Goal: Information Seeking & Learning: Learn about a topic

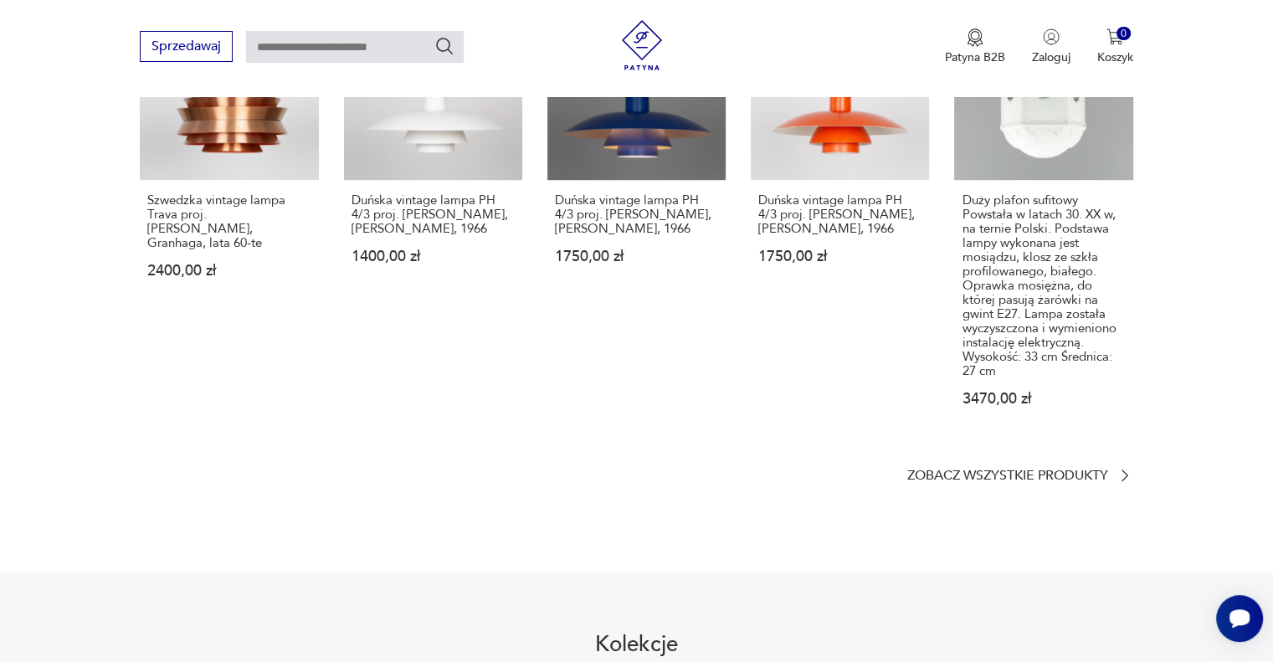
scroll to position [1137, 0]
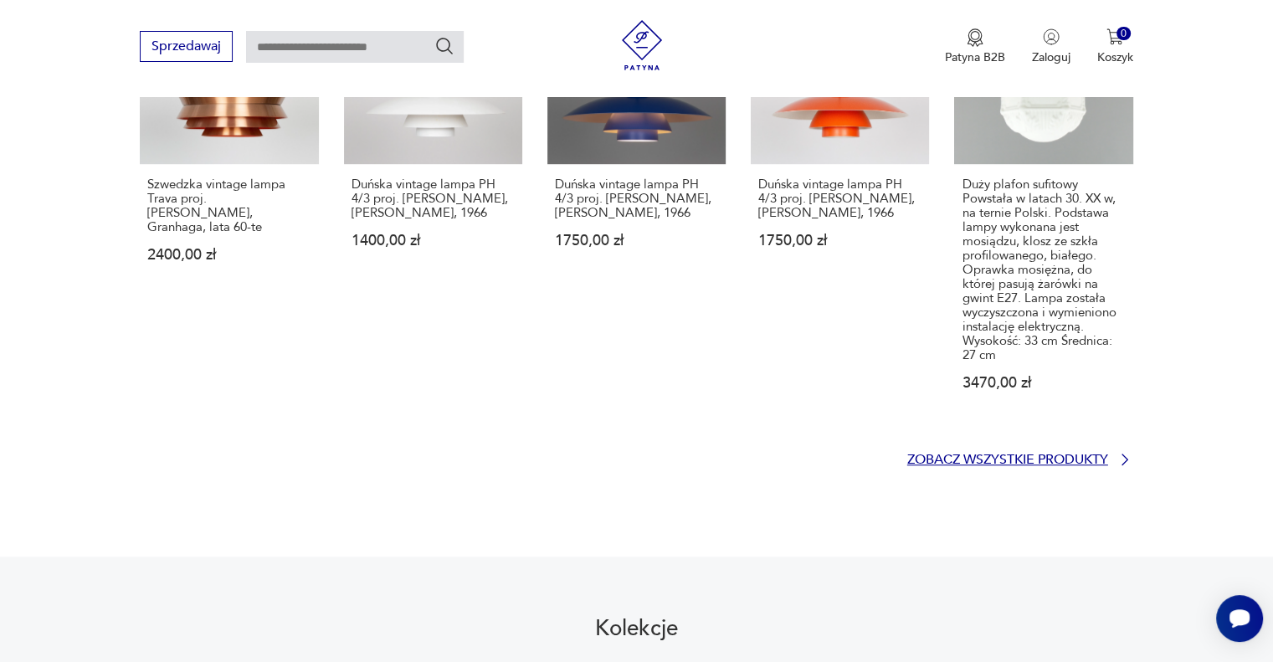
click at [1026, 454] on p "Zobacz wszystkie produkty" at bounding box center [1007, 459] width 201 height 11
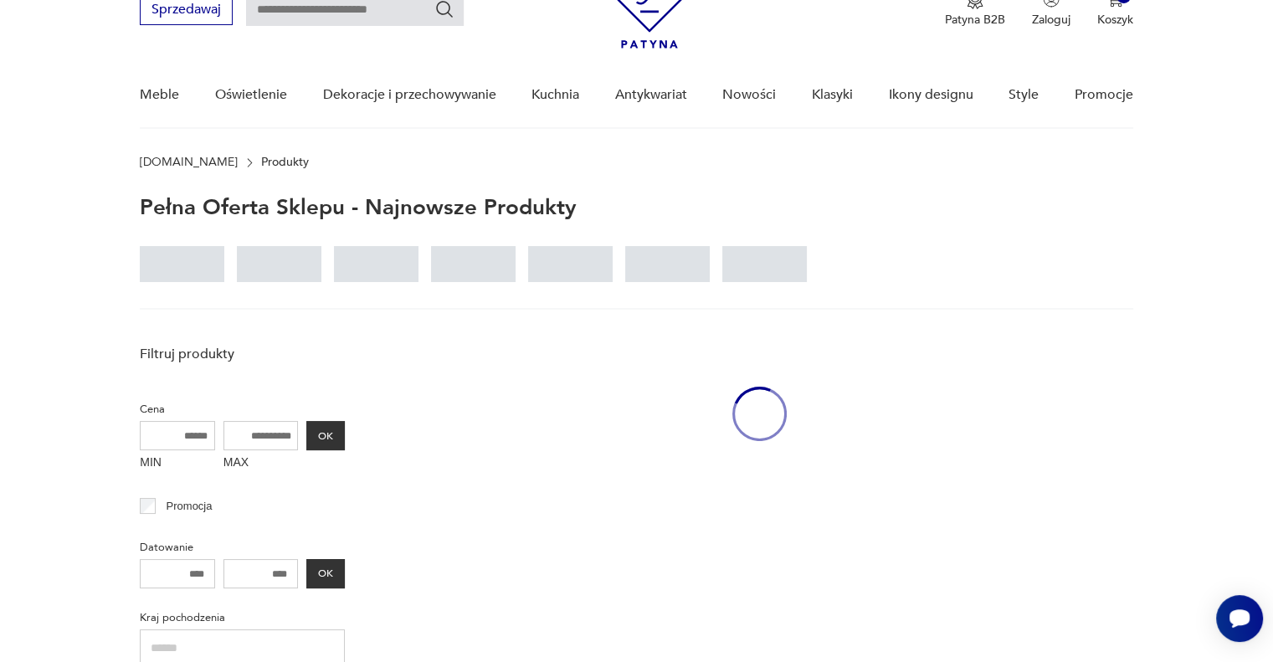
scroll to position [74, 0]
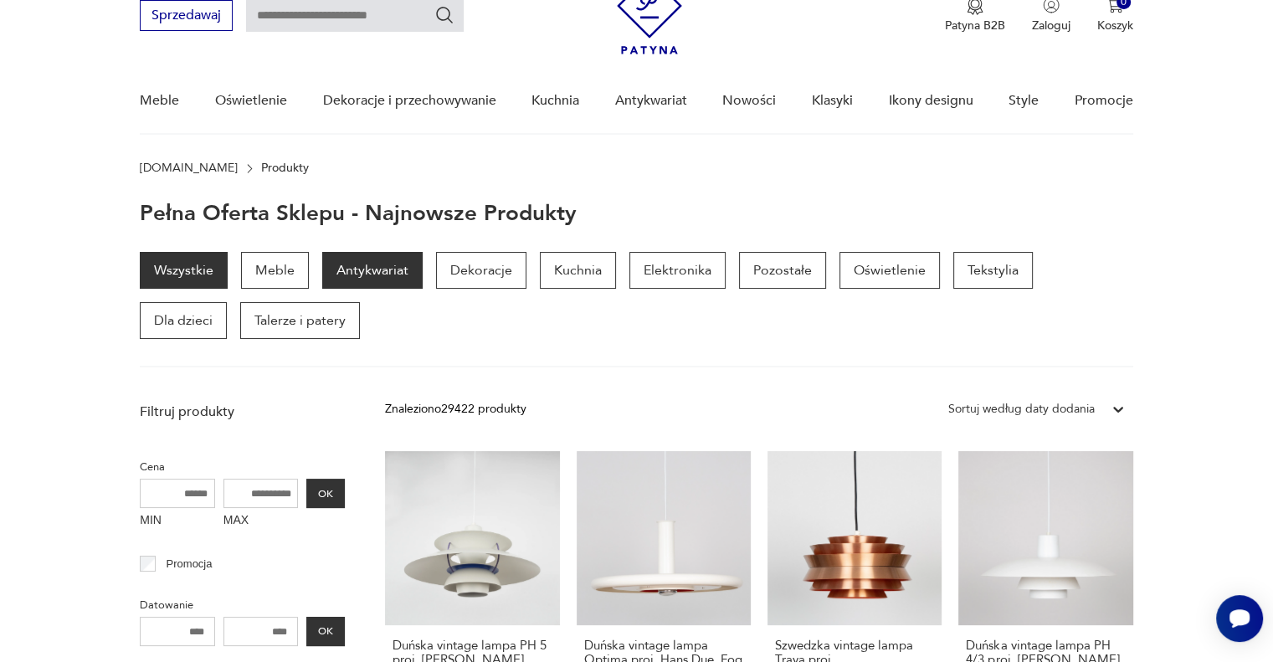
click at [379, 267] on p "Antykwariat" at bounding box center [372, 270] width 100 height 37
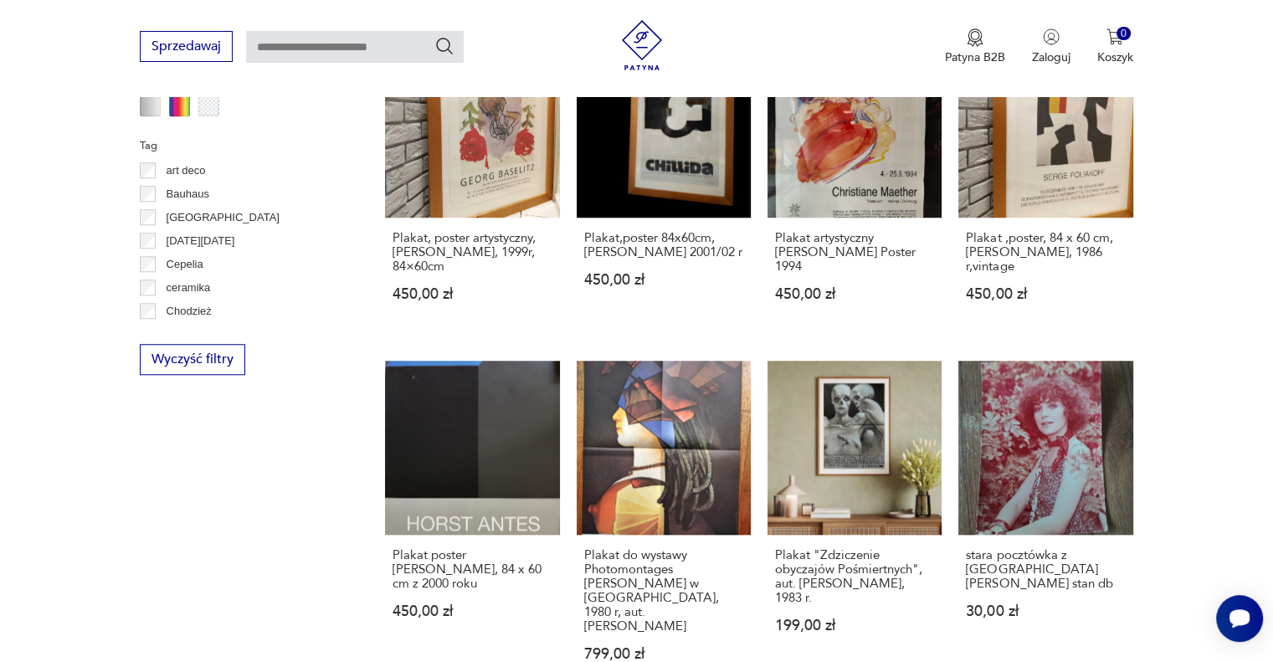
scroll to position [1505, 0]
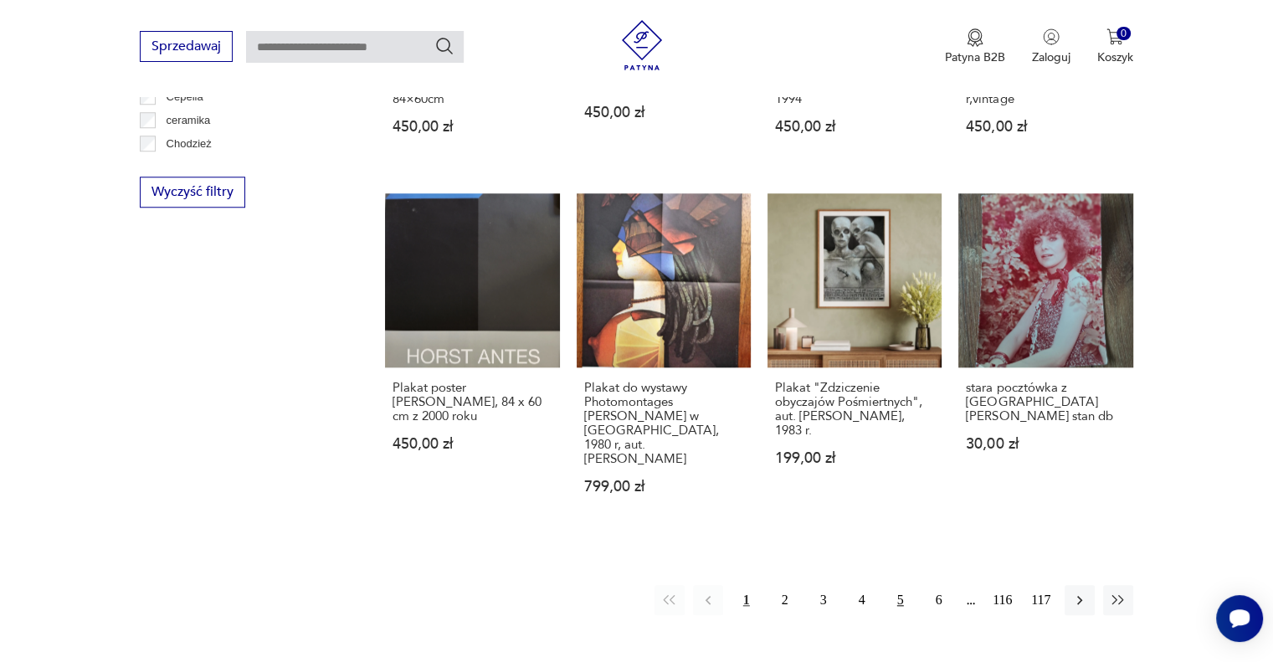
click at [900, 585] on button "5" at bounding box center [901, 600] width 30 height 30
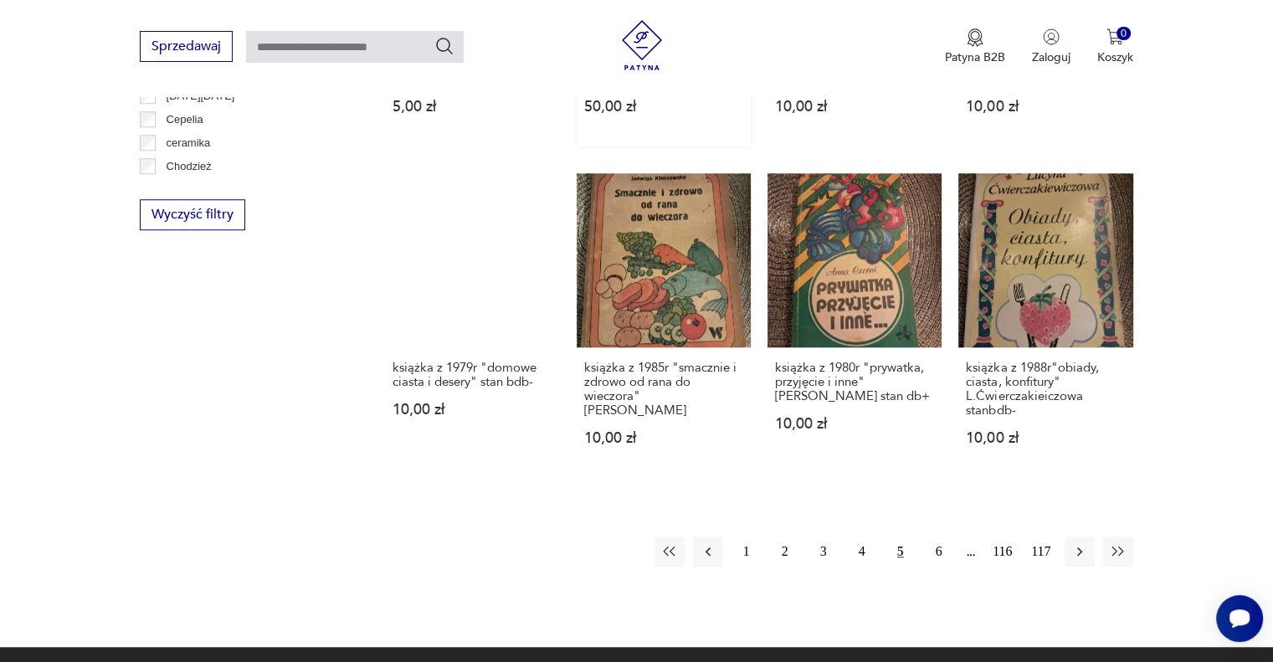
scroll to position [1566, 0]
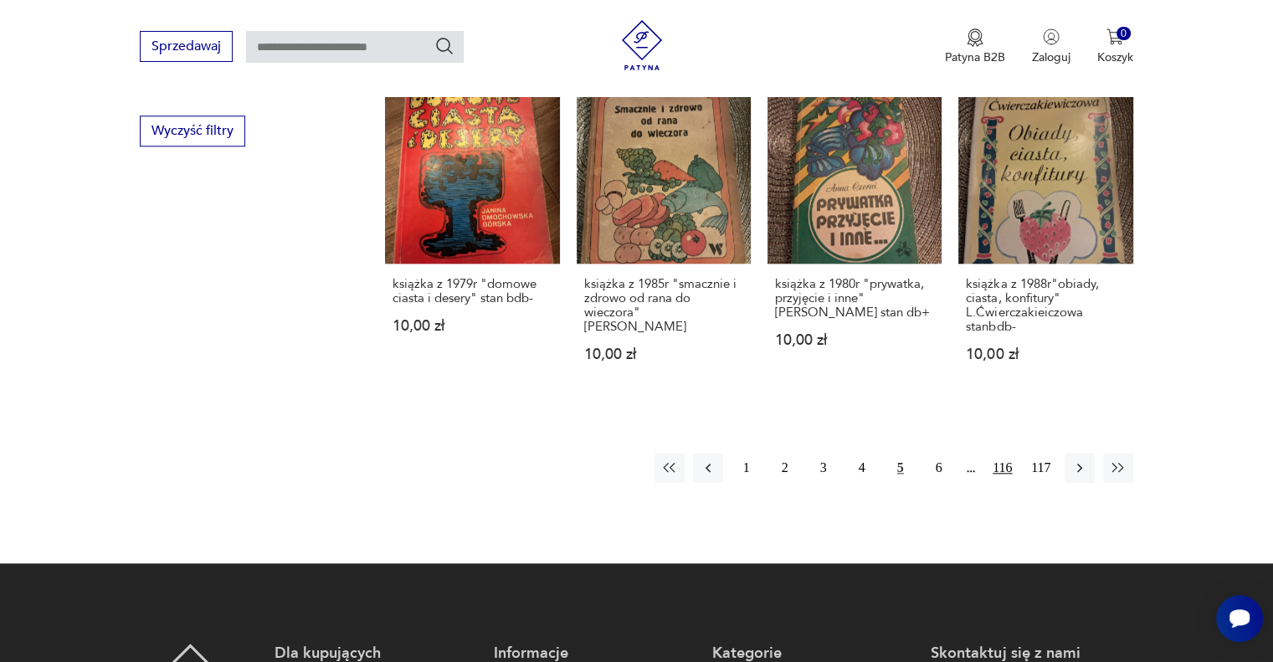
click at [1003, 470] on button "116" at bounding box center [1003, 468] width 30 height 30
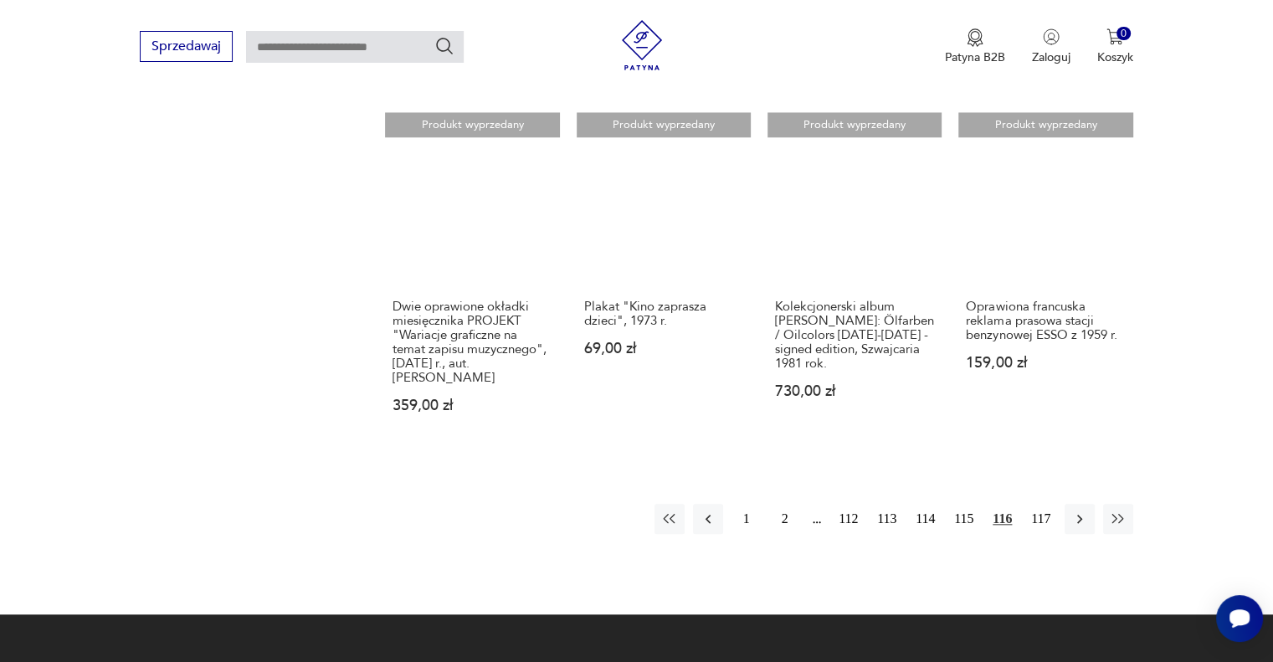
scroll to position [1649, 0]
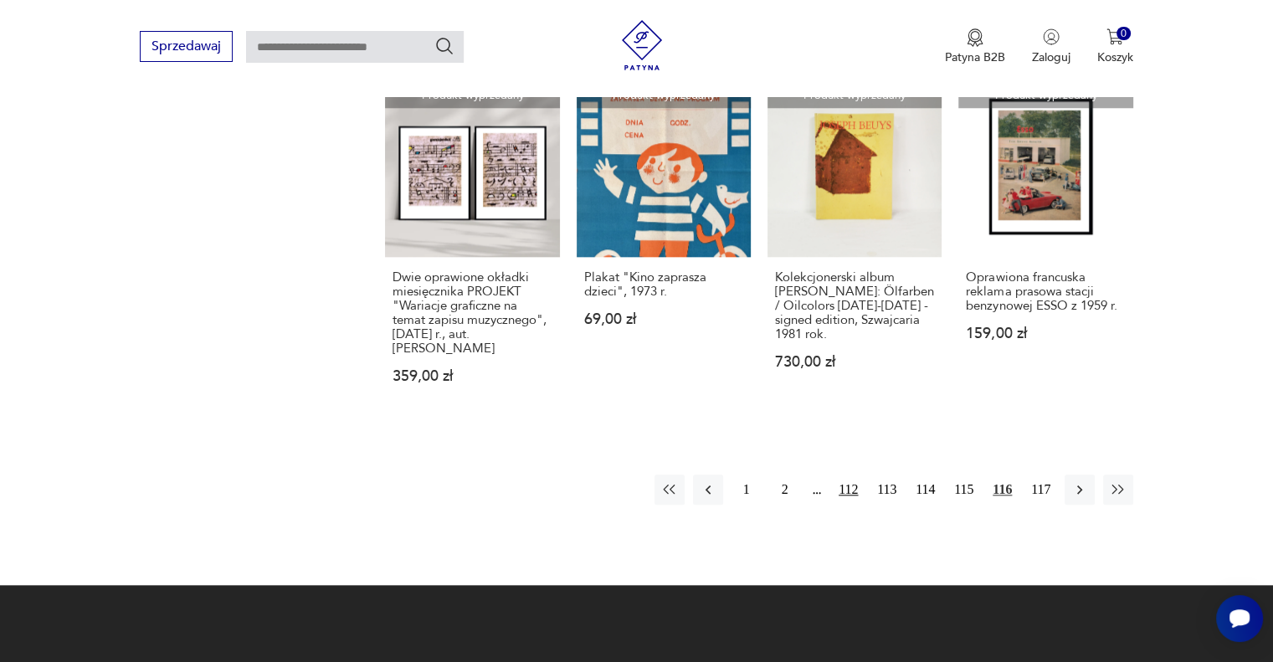
click at [851, 489] on button "112" at bounding box center [849, 490] width 30 height 30
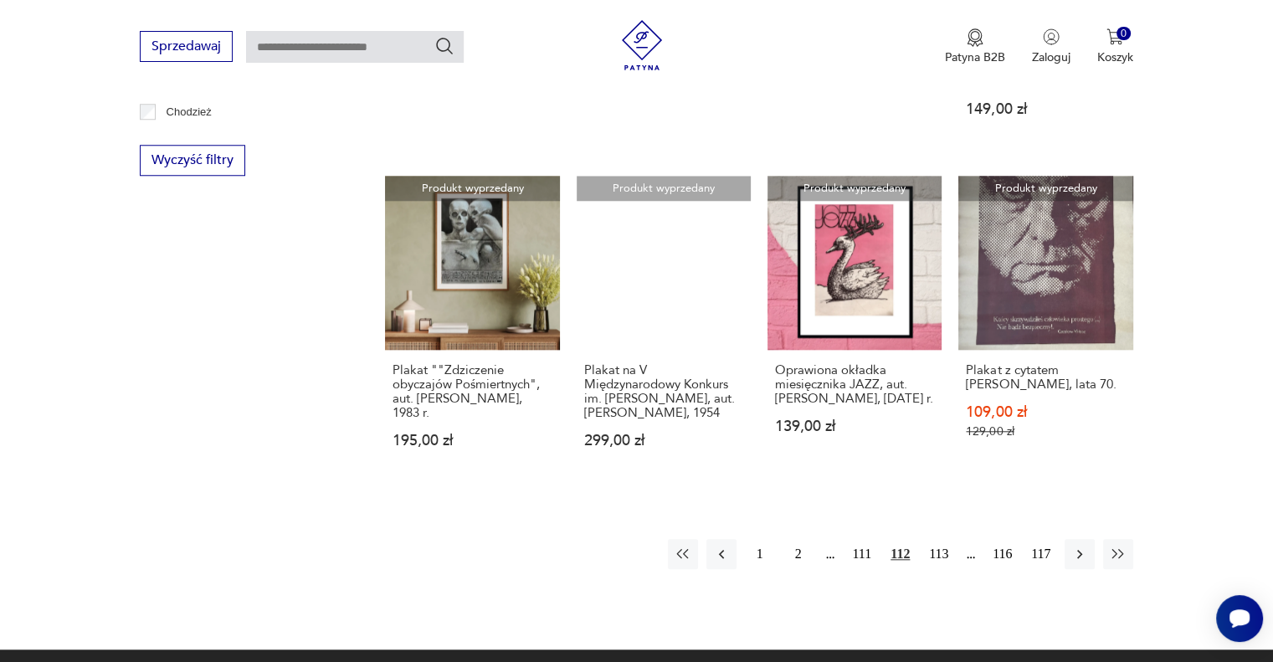
scroll to position [1566, 0]
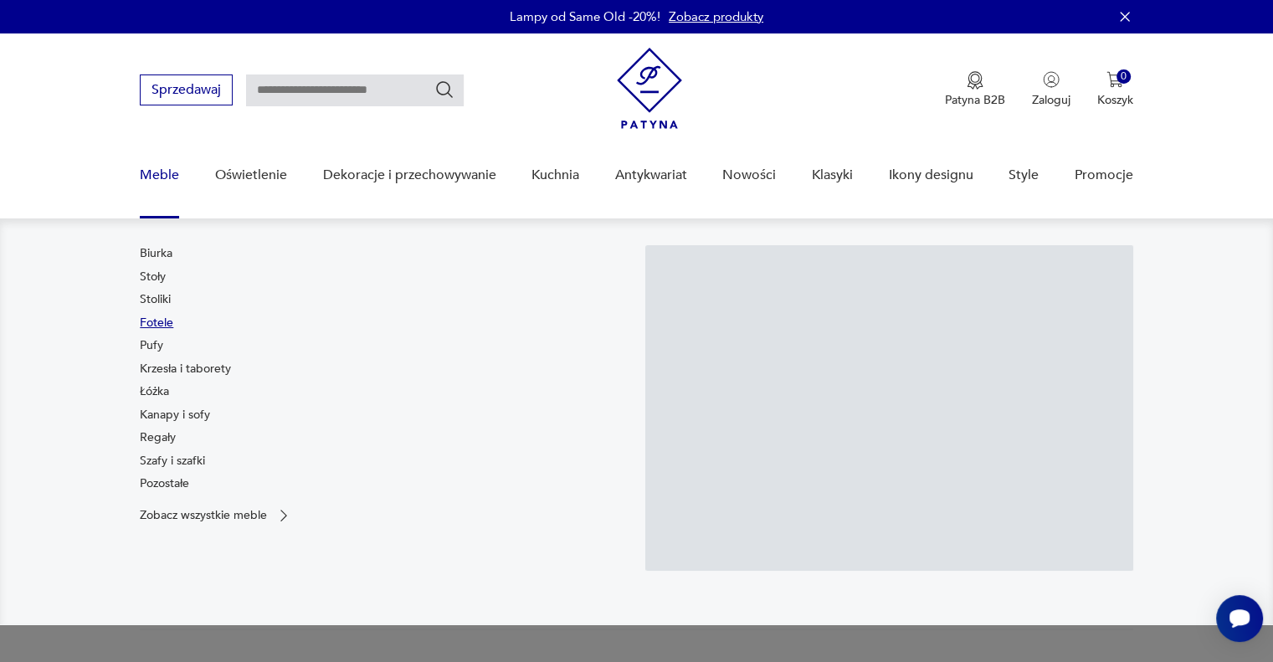
click at [155, 321] on link "Fotele" at bounding box center [156, 323] width 33 height 17
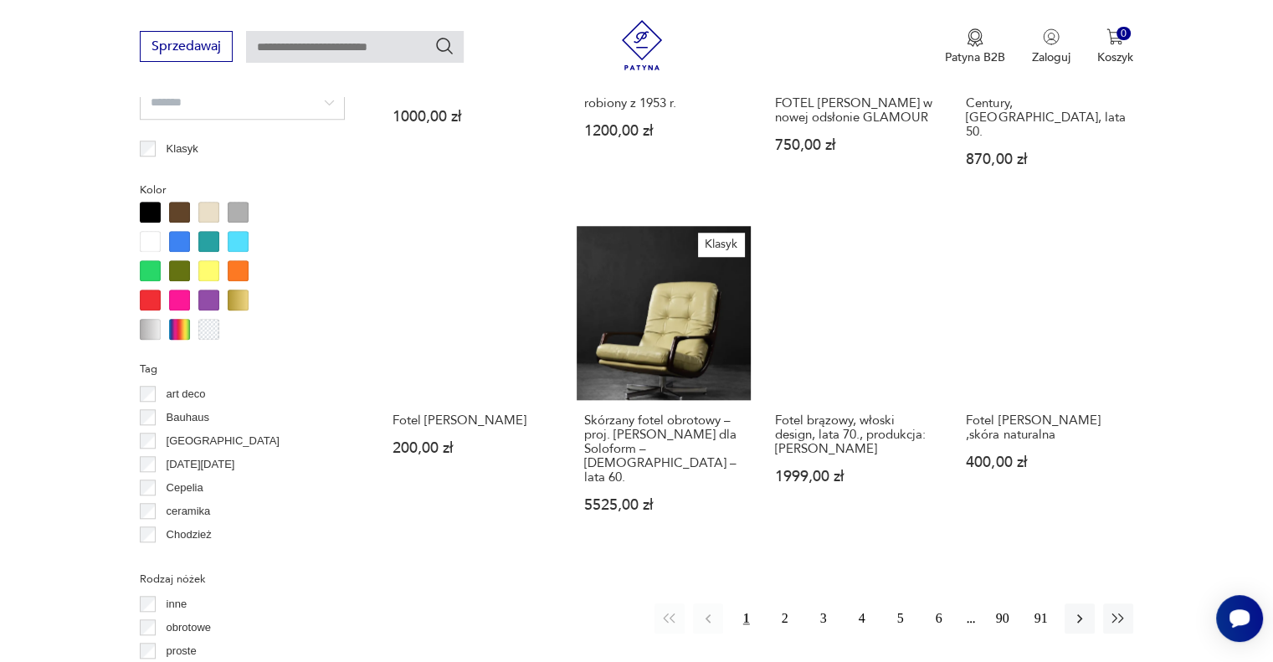
scroll to position [1566, 0]
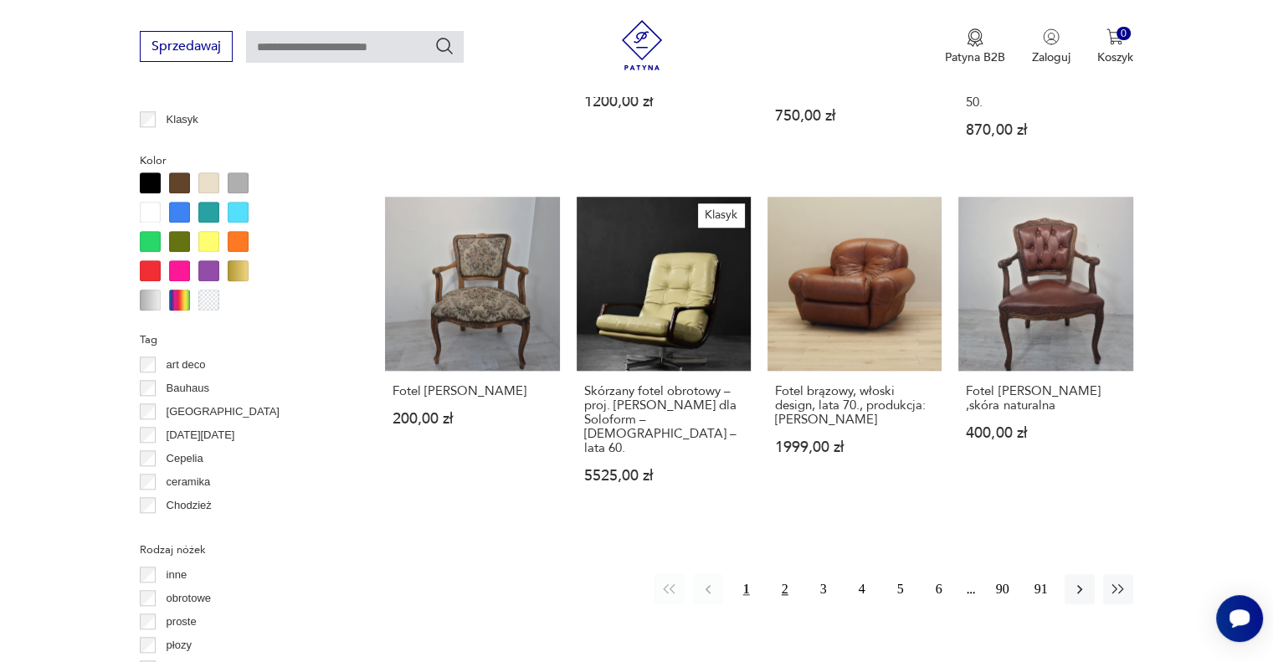
click at [784, 574] on button "2" at bounding box center [785, 589] width 30 height 30
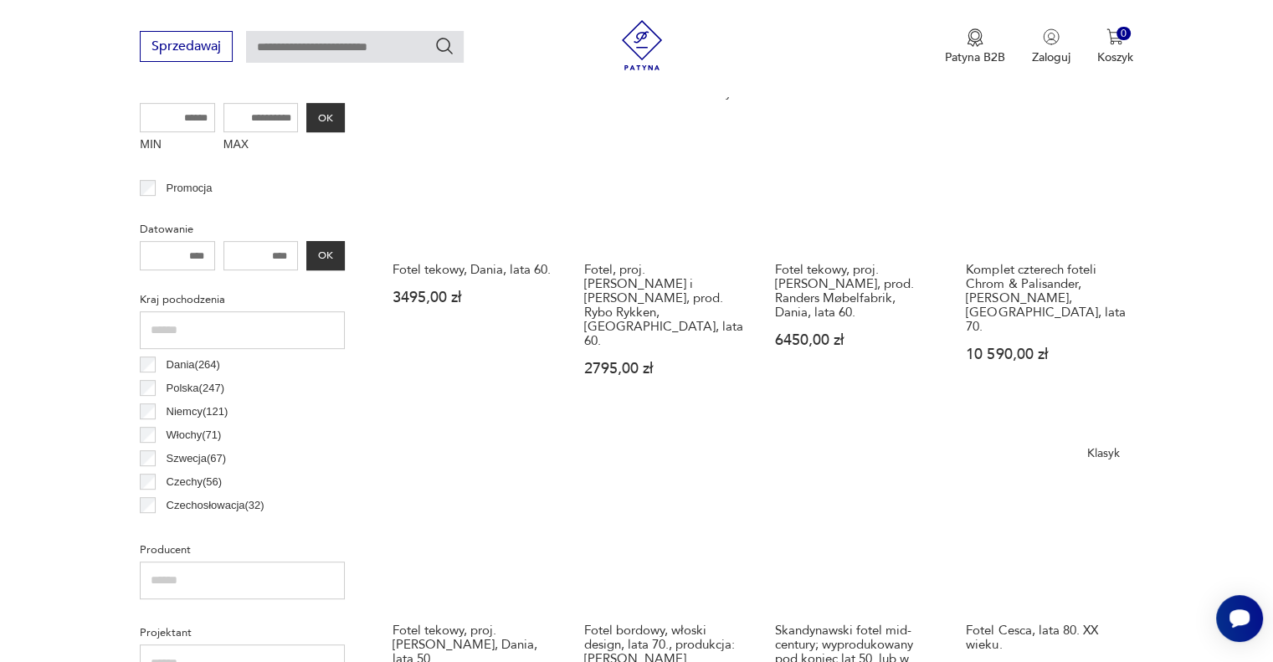
scroll to position [695, 0]
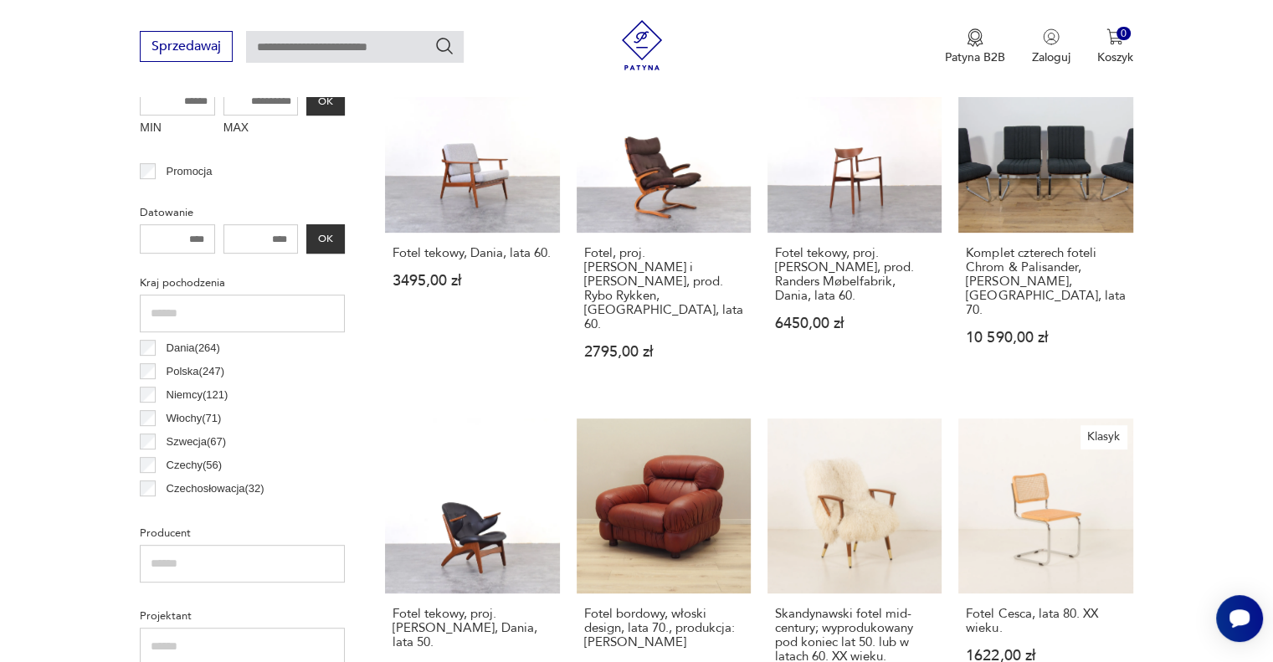
click at [189, 372] on p "Polska ( 247 )" at bounding box center [196, 371] width 58 height 18
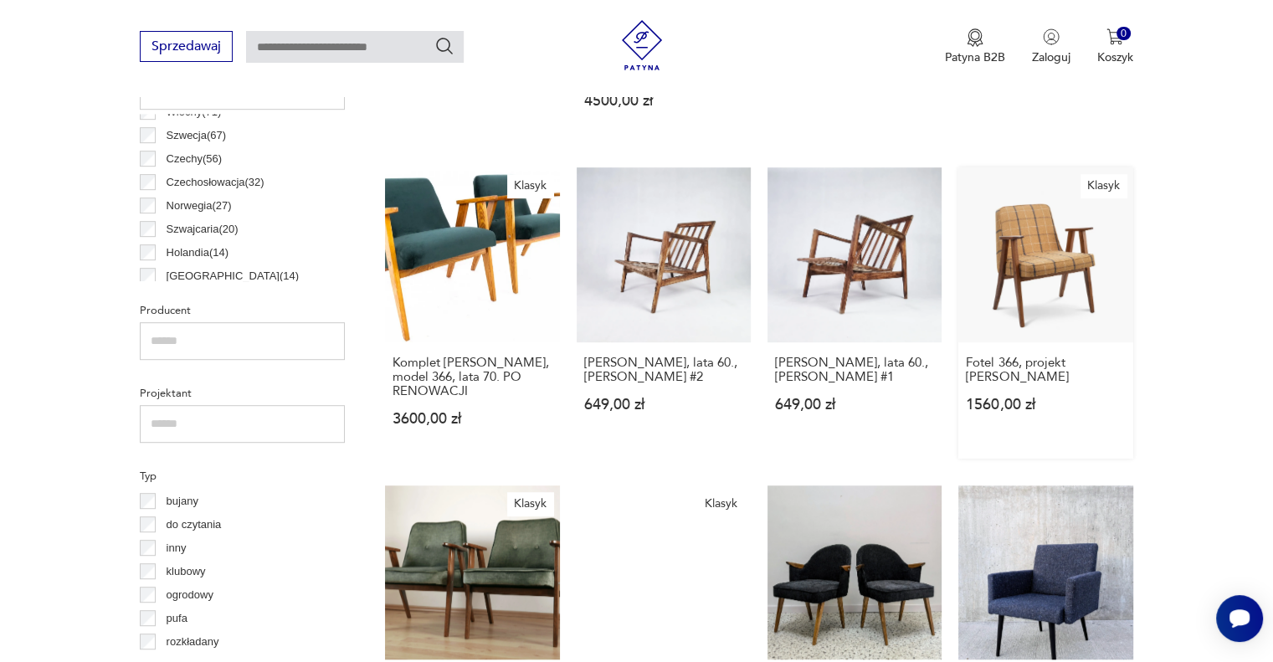
scroll to position [946, 0]
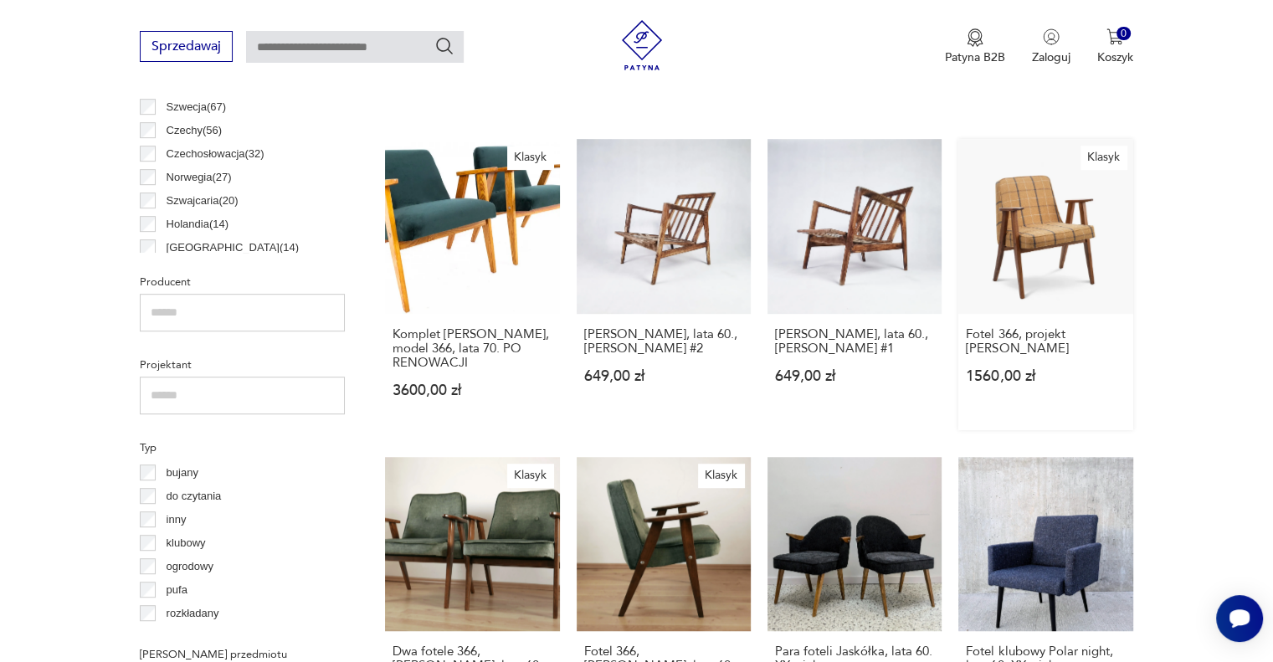
click at [1058, 264] on link "Klasyk Fotel 366, projekt [PERSON_NAME] 1560,00 zł" at bounding box center [1045, 284] width 174 height 290
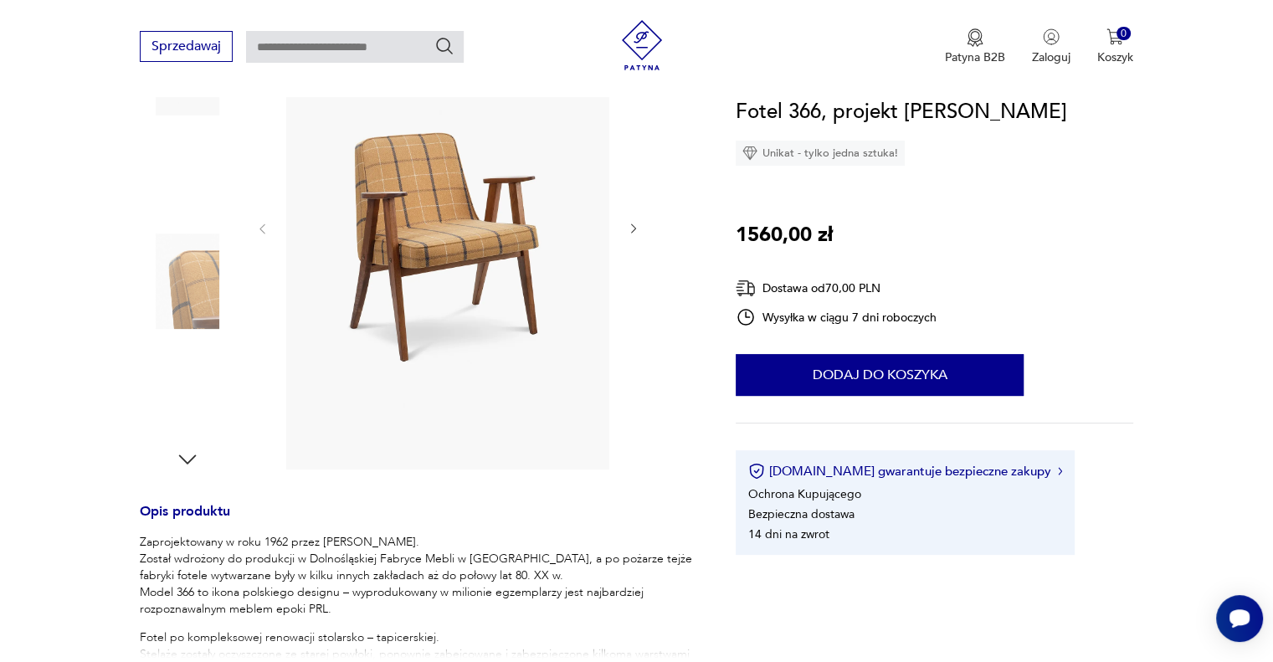
scroll to position [84, 0]
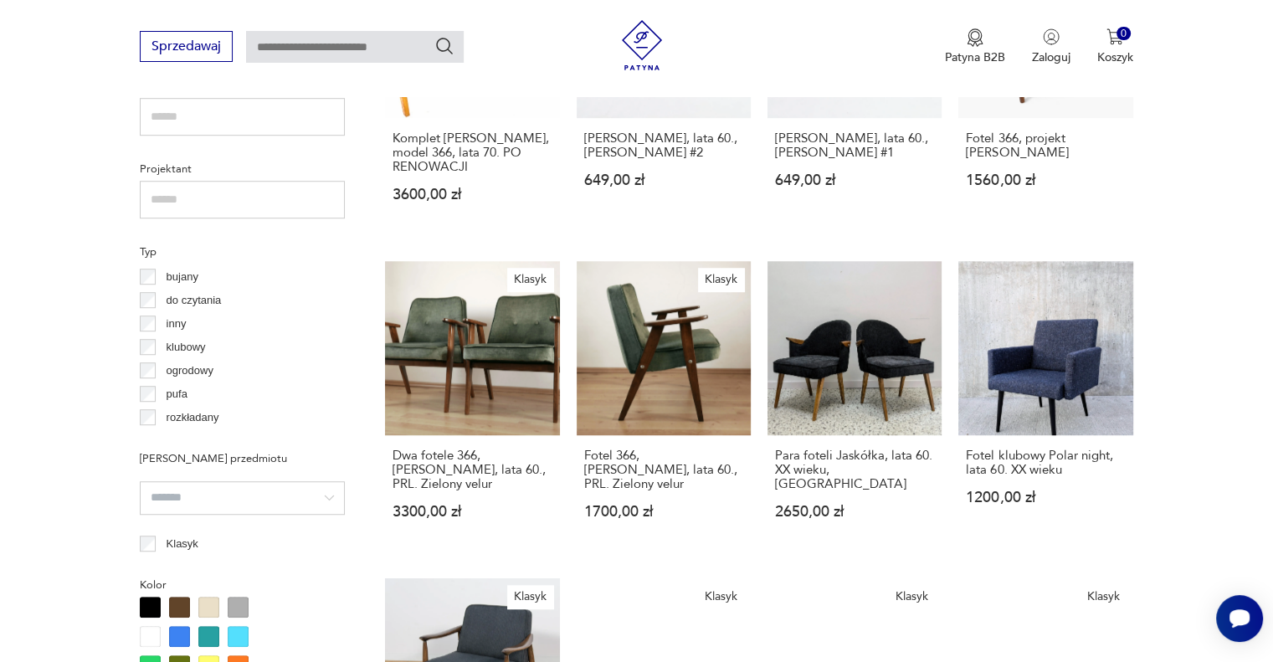
scroll to position [1113, 0]
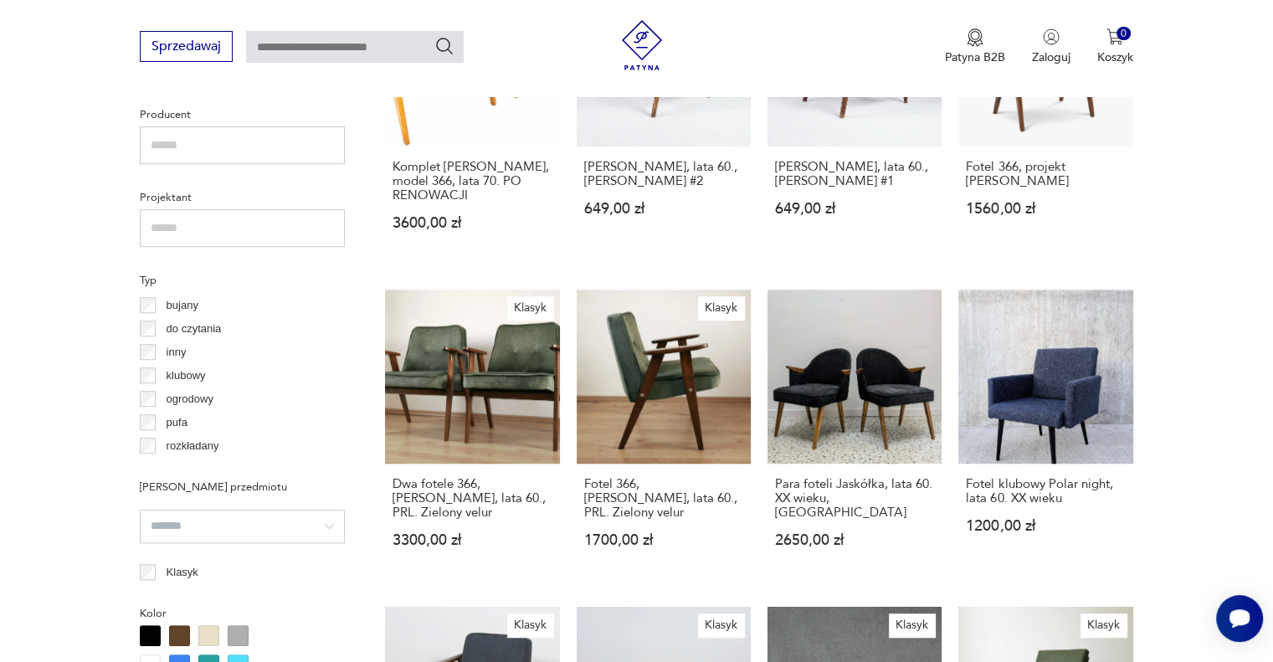
click at [182, 372] on p "klubowy" at bounding box center [186, 376] width 39 height 18
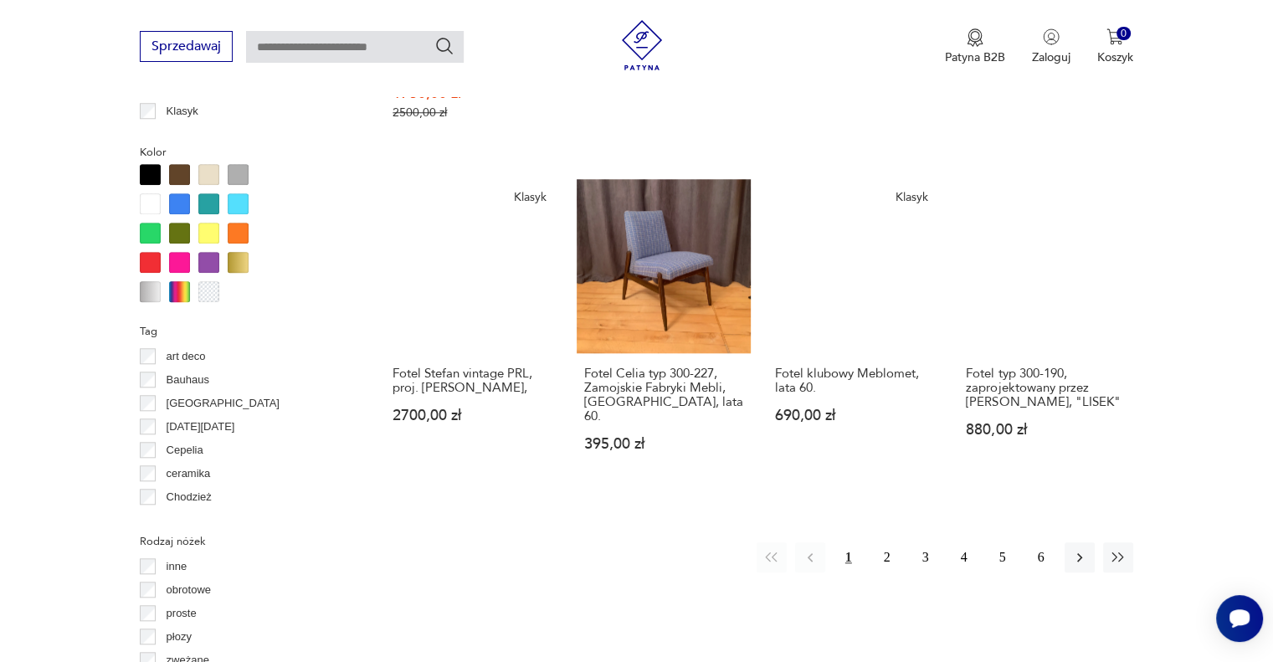
scroll to position [1615, 0]
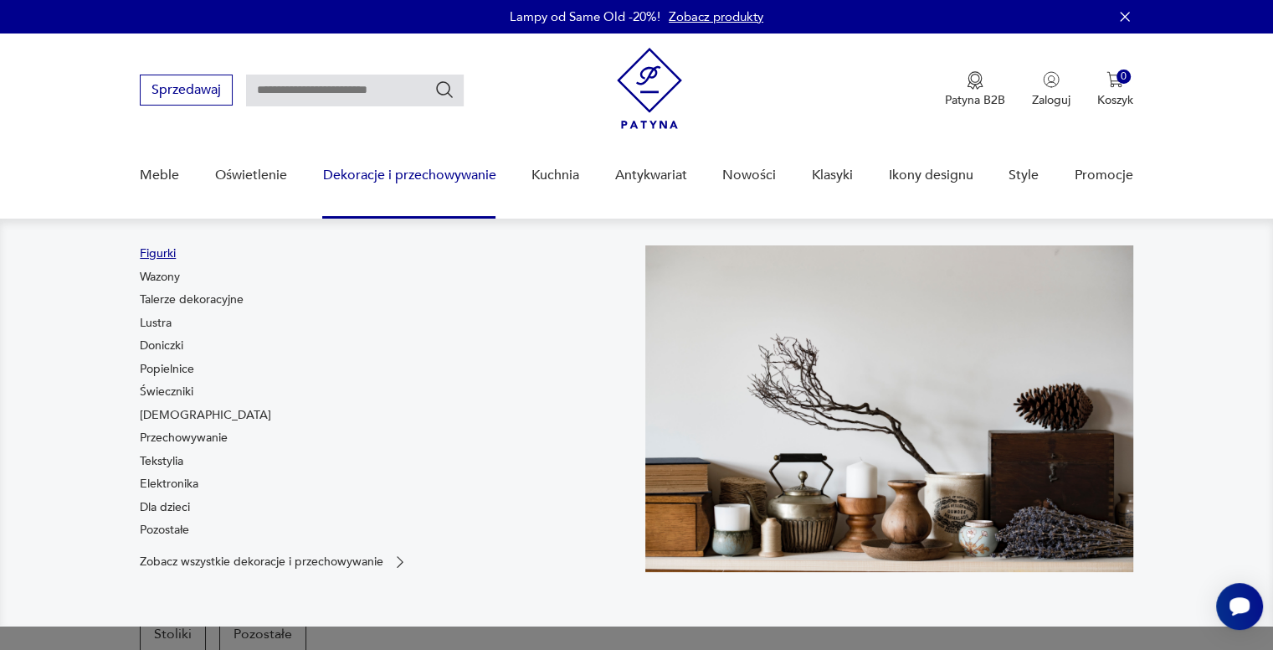
click at [155, 254] on link "Figurki" at bounding box center [158, 253] width 36 height 17
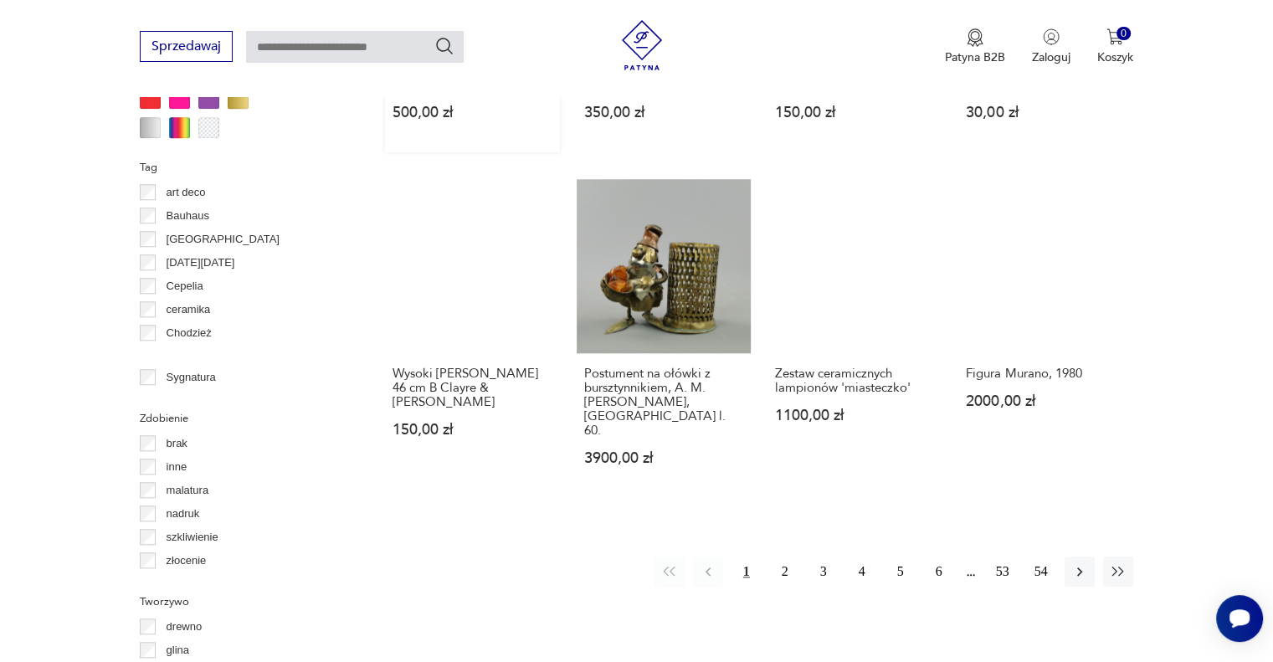
scroll to position [1615, 0]
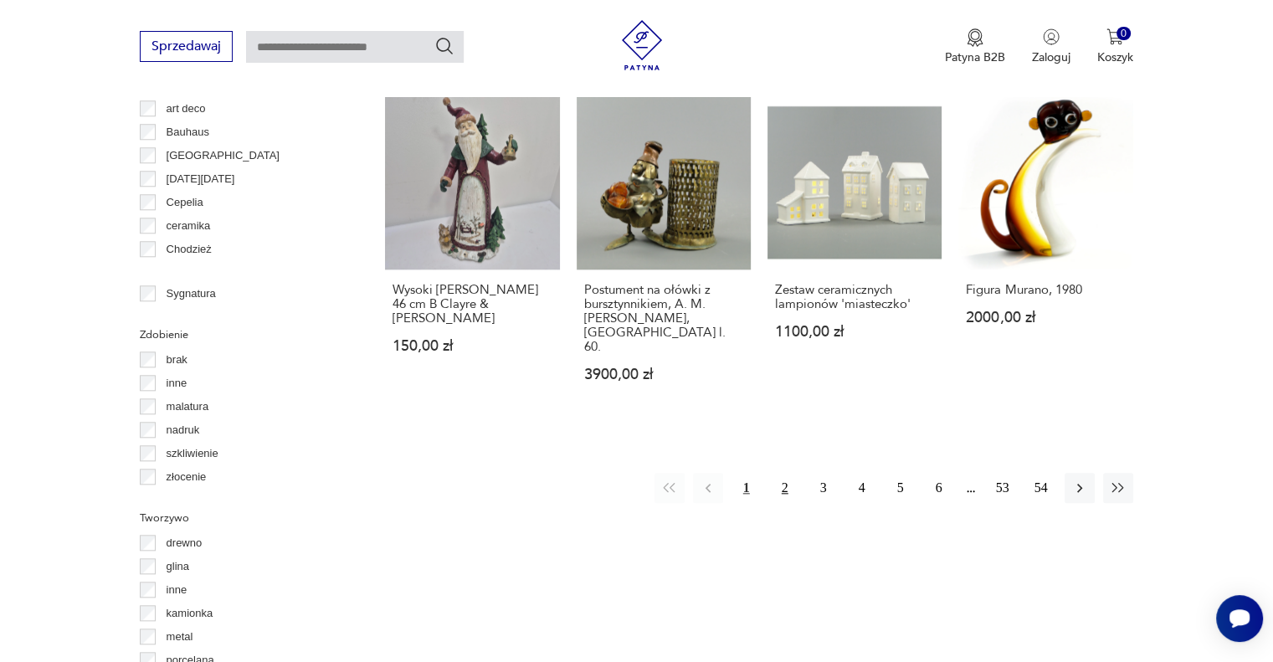
click at [783, 475] on button "2" at bounding box center [785, 488] width 30 height 30
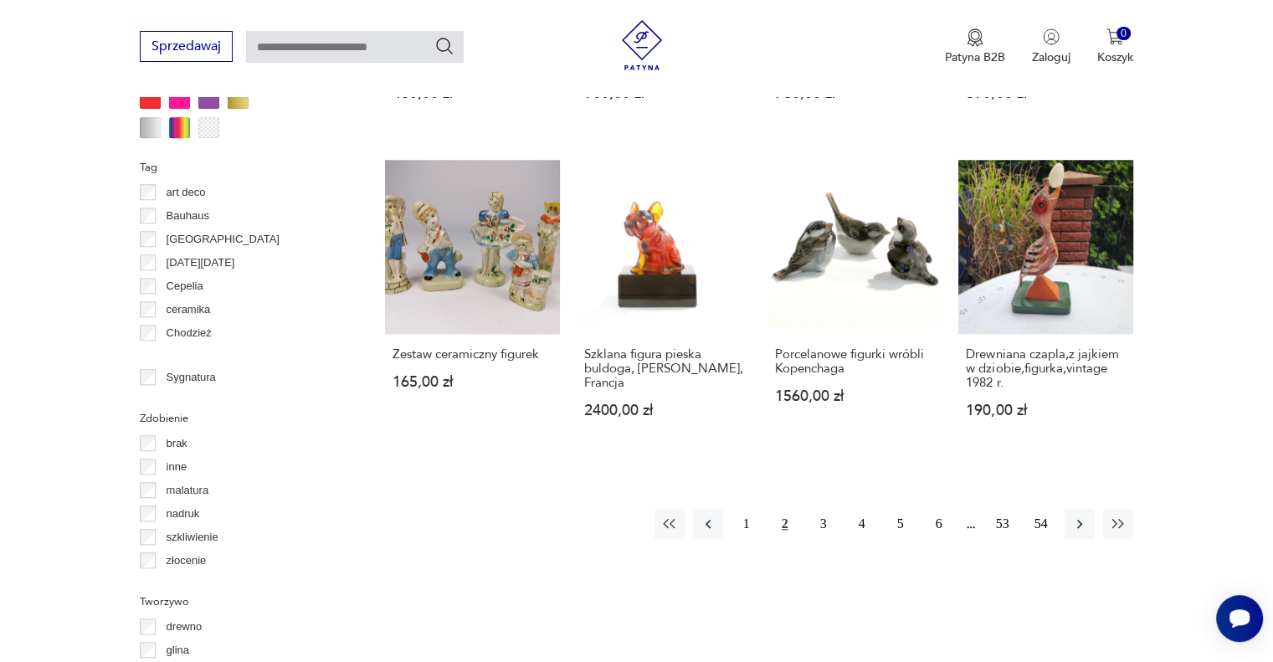
scroll to position [1615, 0]
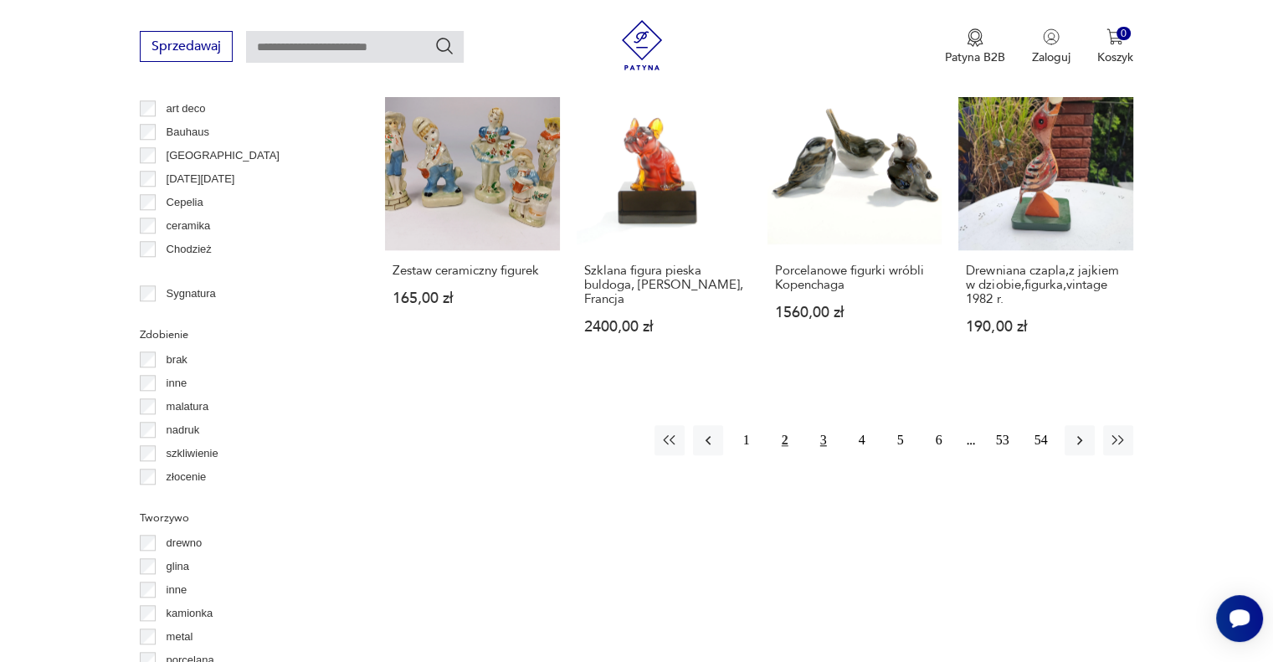
click at [824, 439] on button "3" at bounding box center [824, 440] width 30 height 30
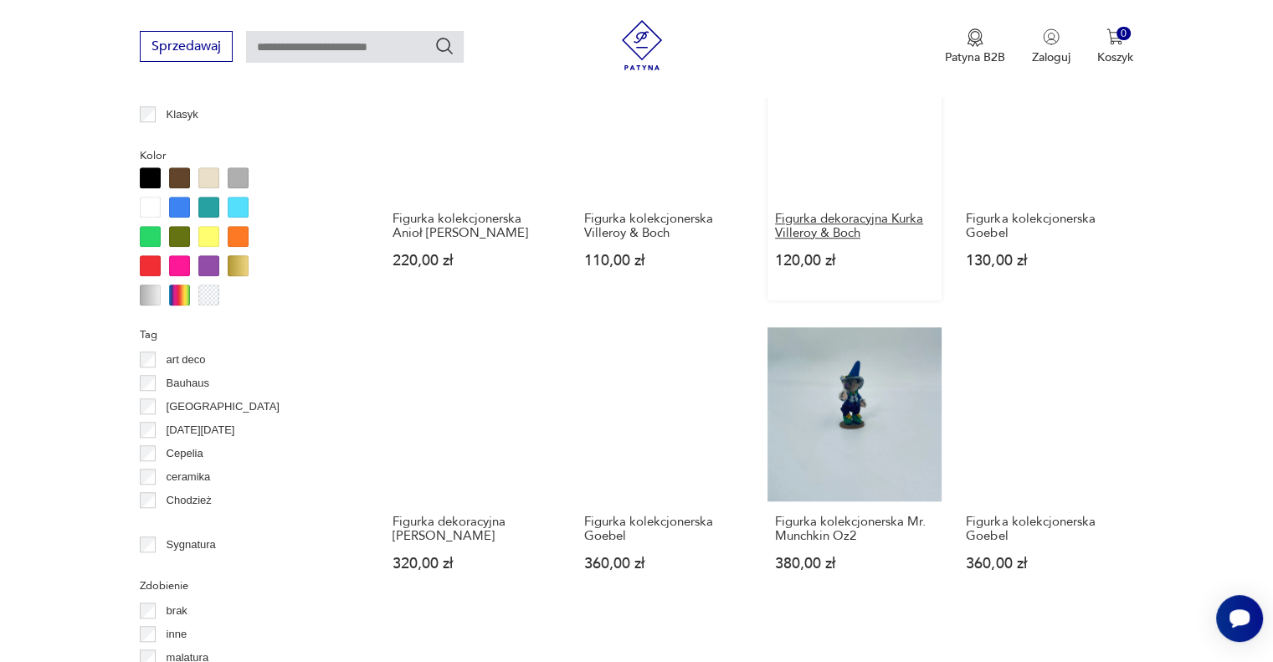
scroll to position [1448, 0]
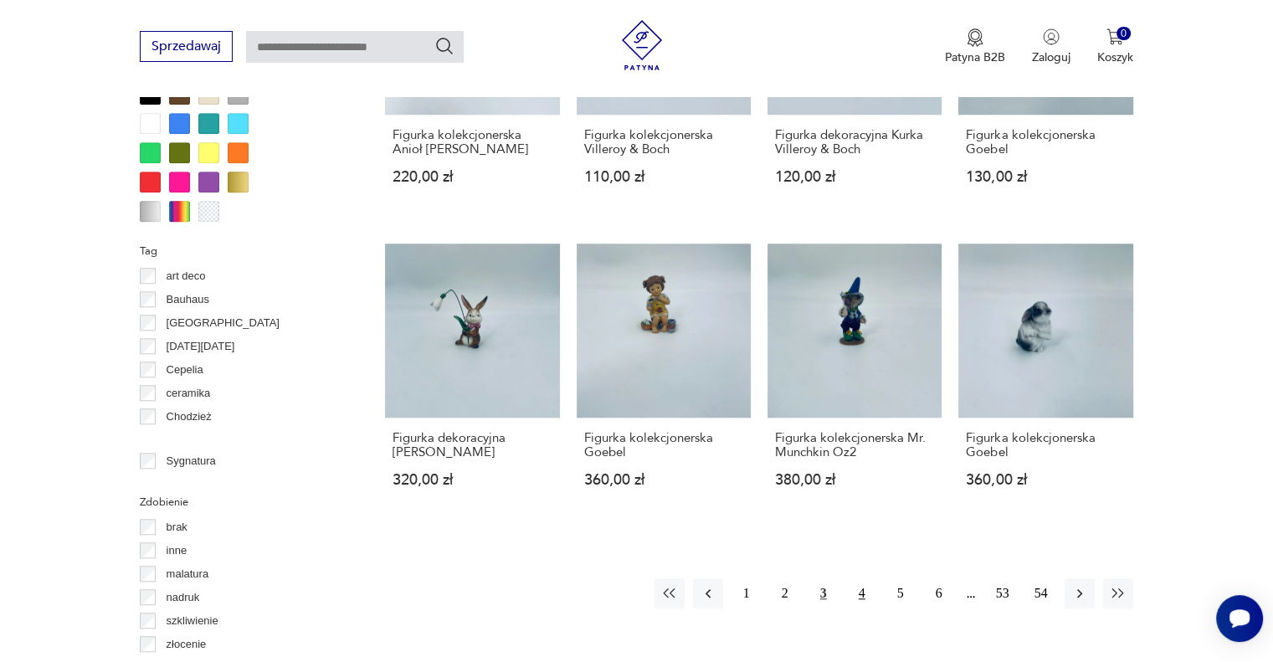
click at [864, 595] on button "4" at bounding box center [862, 593] width 30 height 30
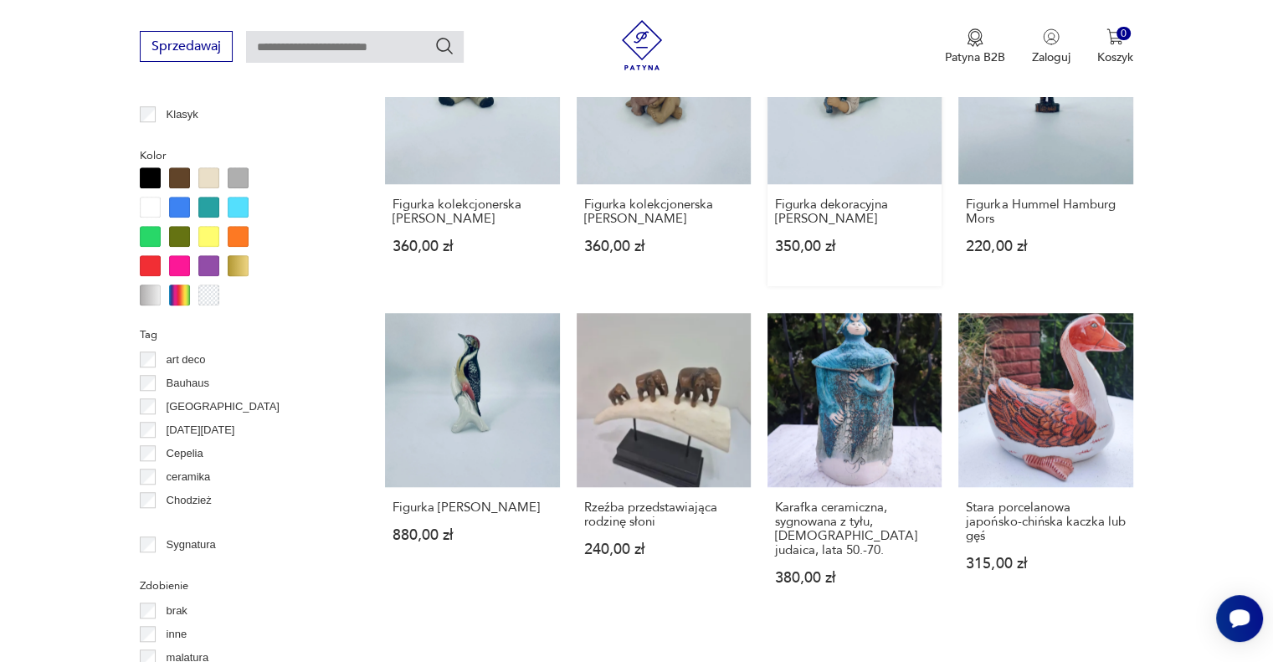
scroll to position [1448, 0]
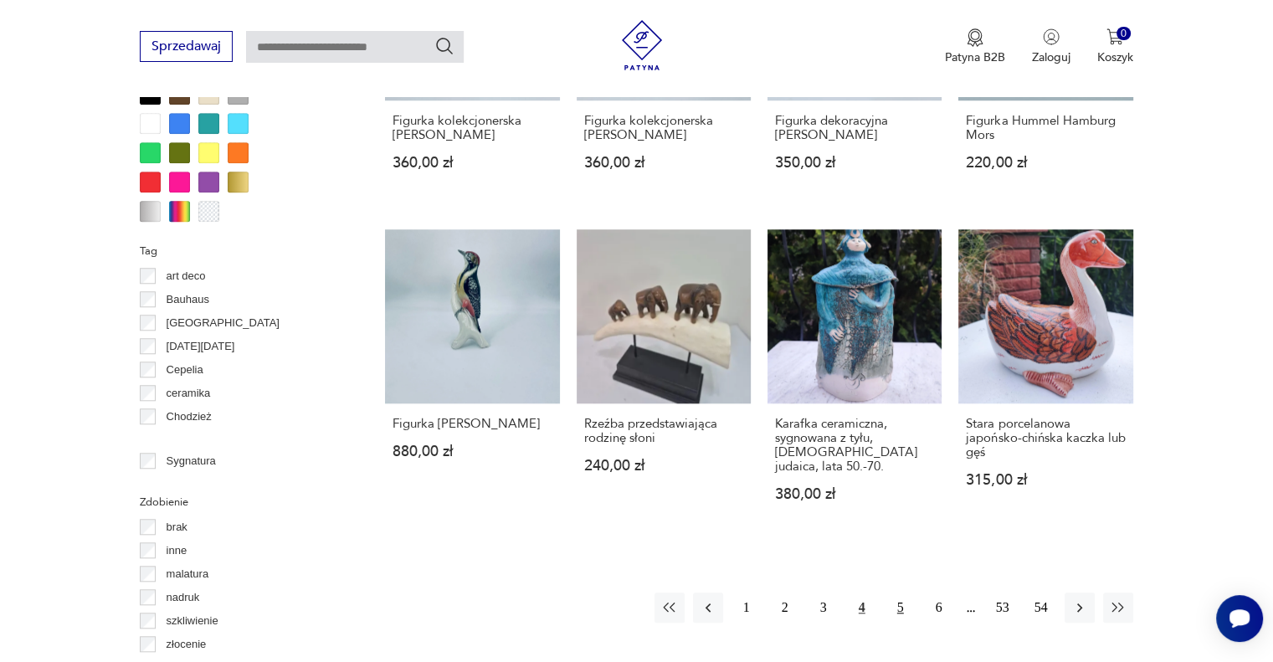
click at [896, 593] on button "5" at bounding box center [901, 608] width 30 height 30
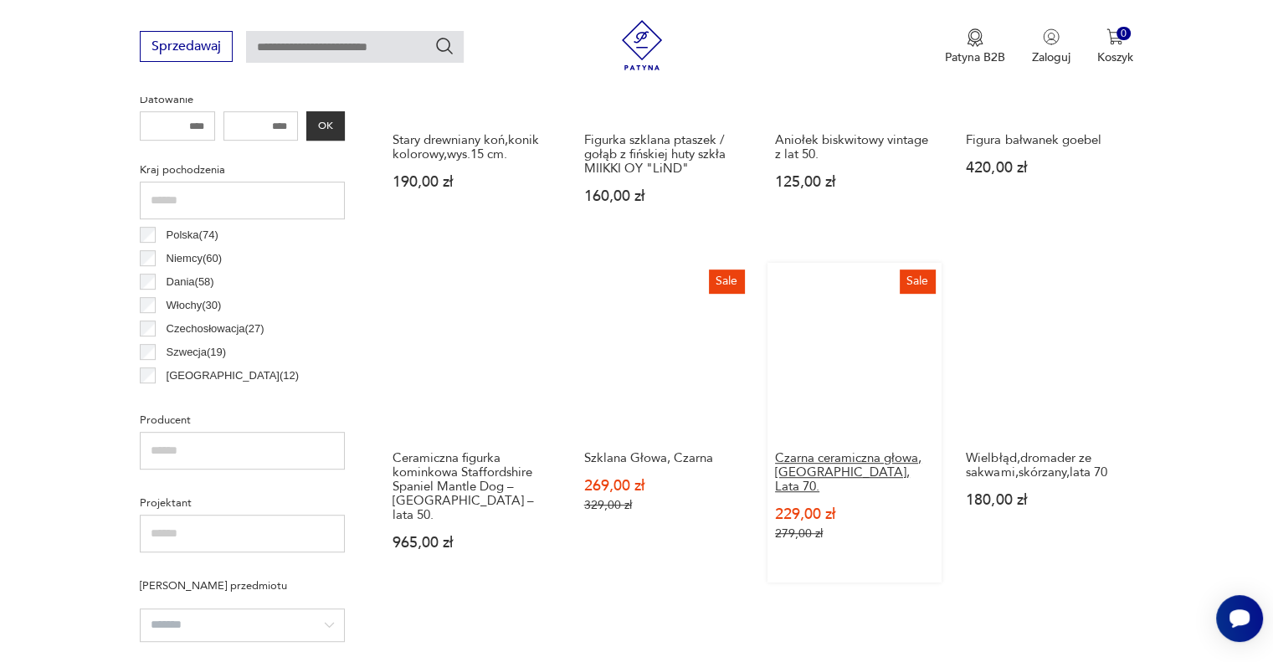
scroll to position [778, 0]
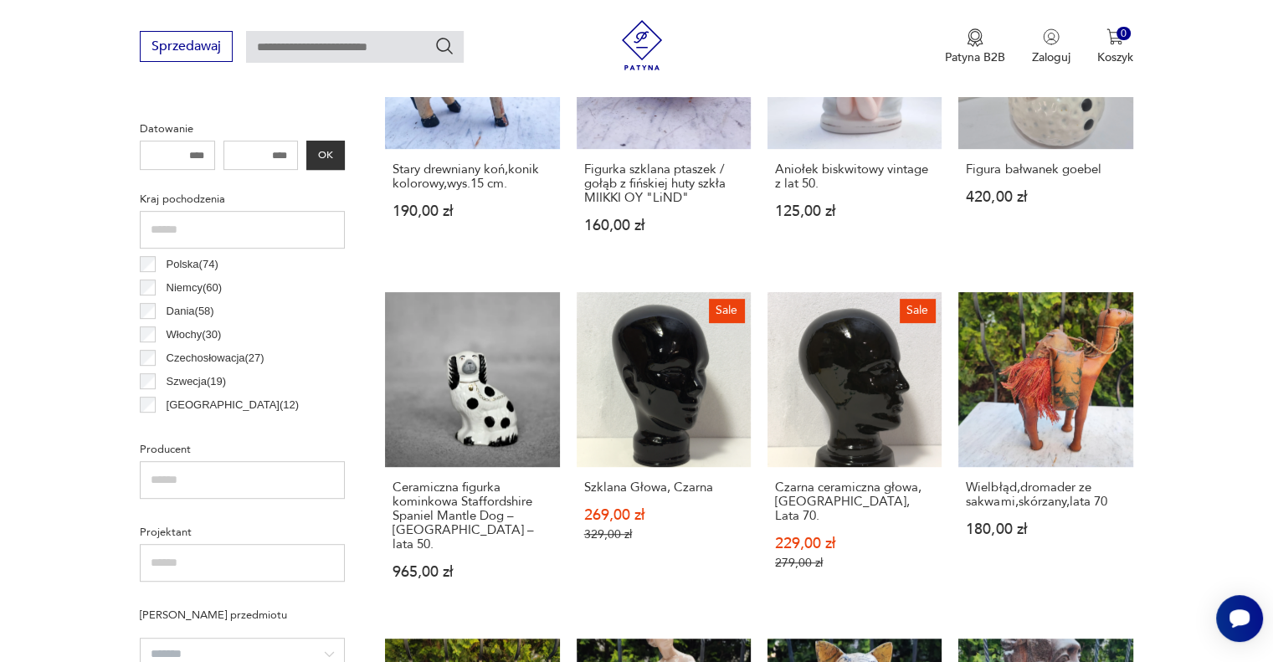
click at [196, 262] on p "Polska ( 74 )" at bounding box center [193, 264] width 52 height 18
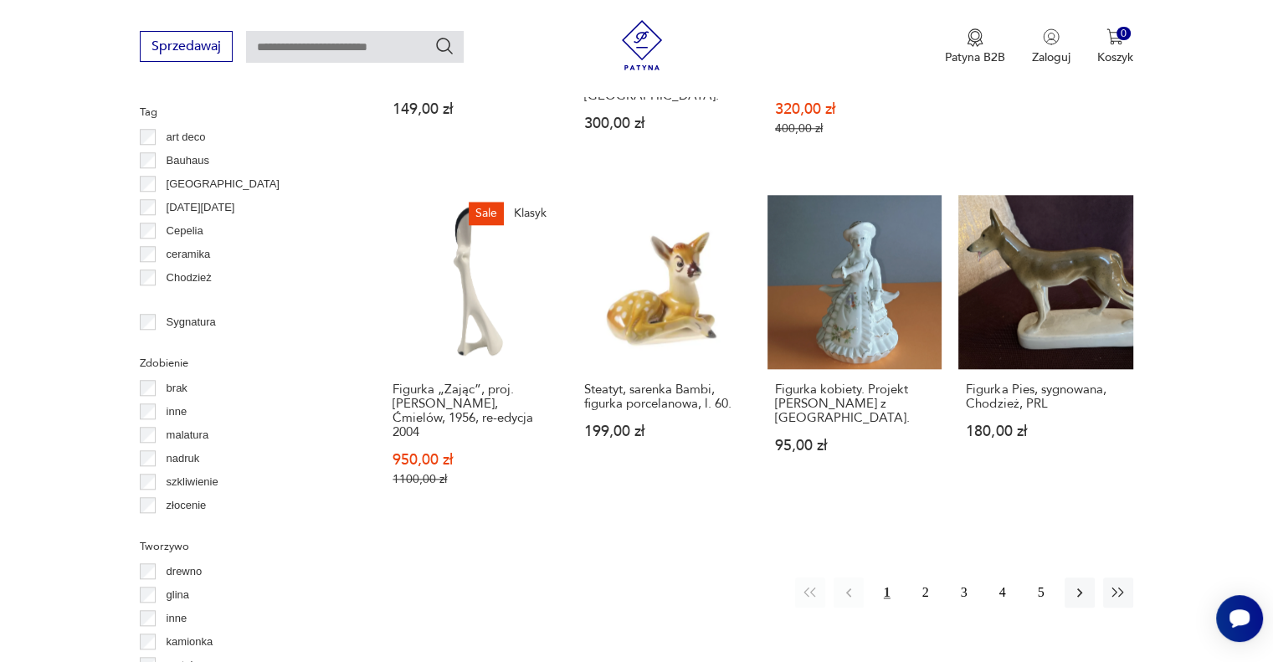
scroll to position [1615, 0]
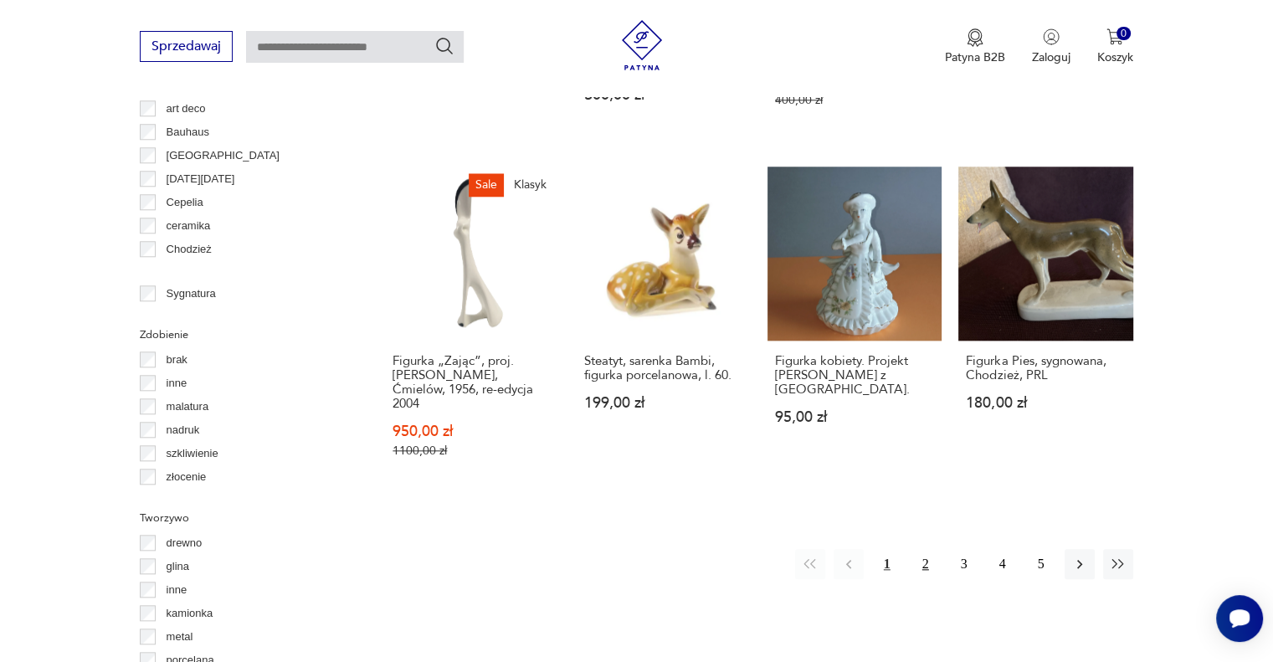
click at [925, 549] on button "2" at bounding box center [926, 564] width 30 height 30
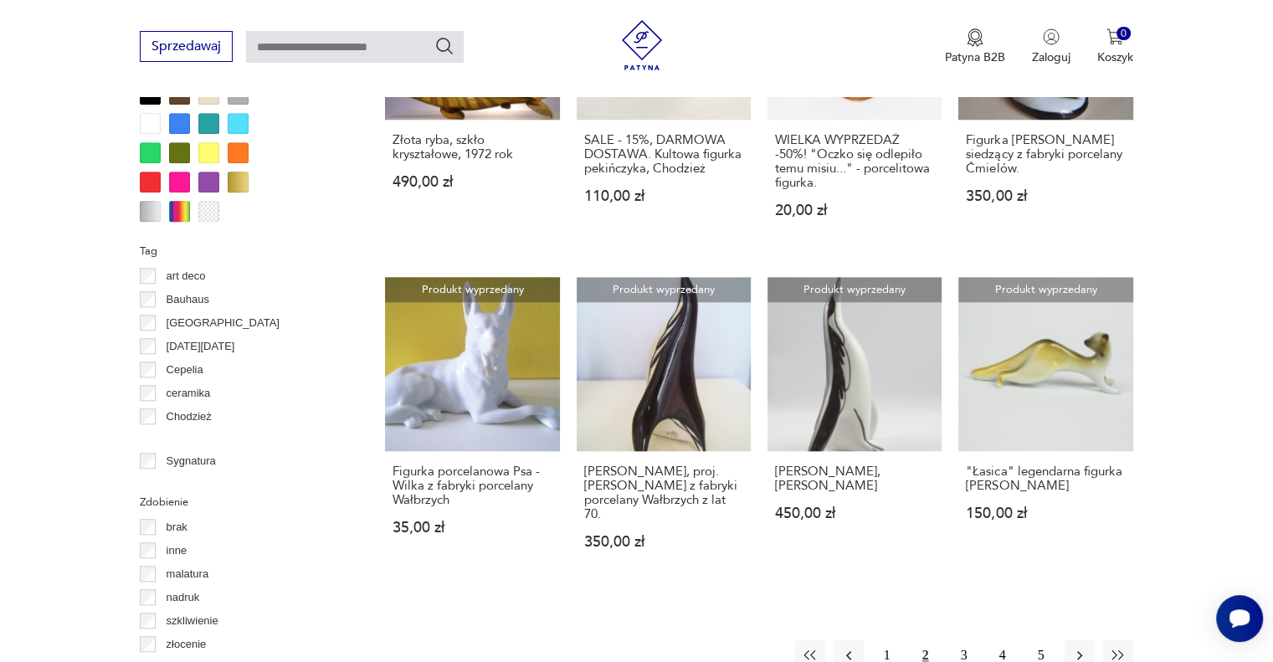
scroll to position [1532, 0]
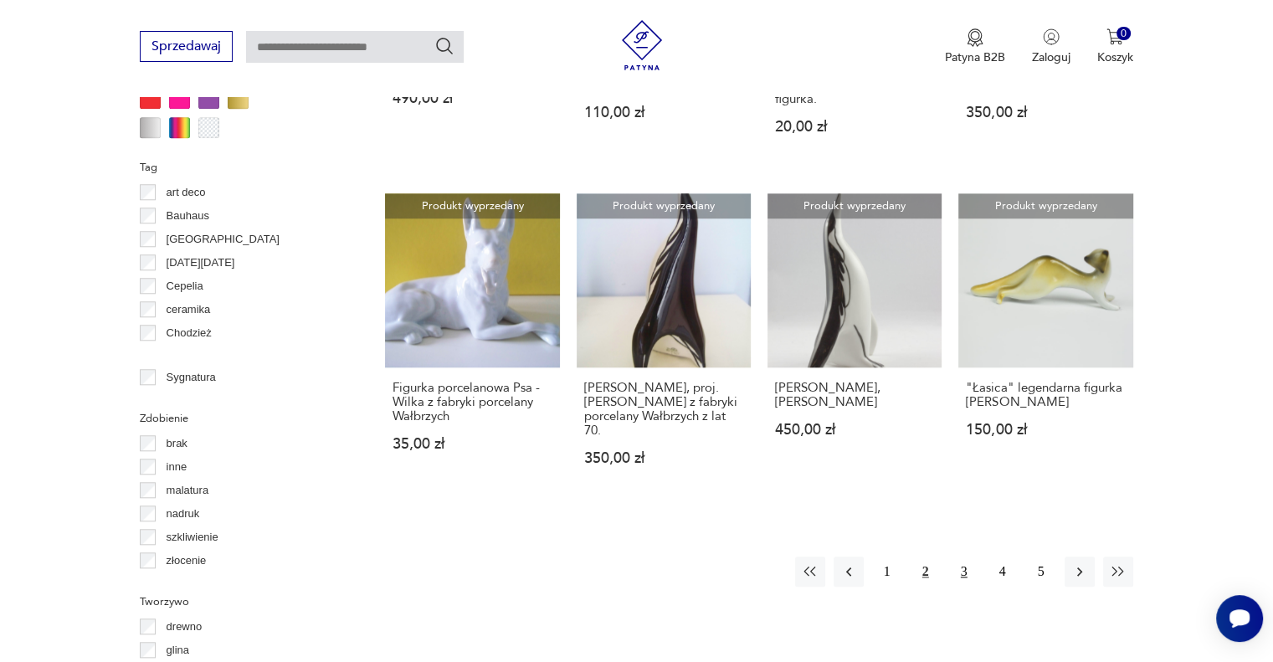
click at [966, 569] on button "3" at bounding box center [964, 572] width 30 height 30
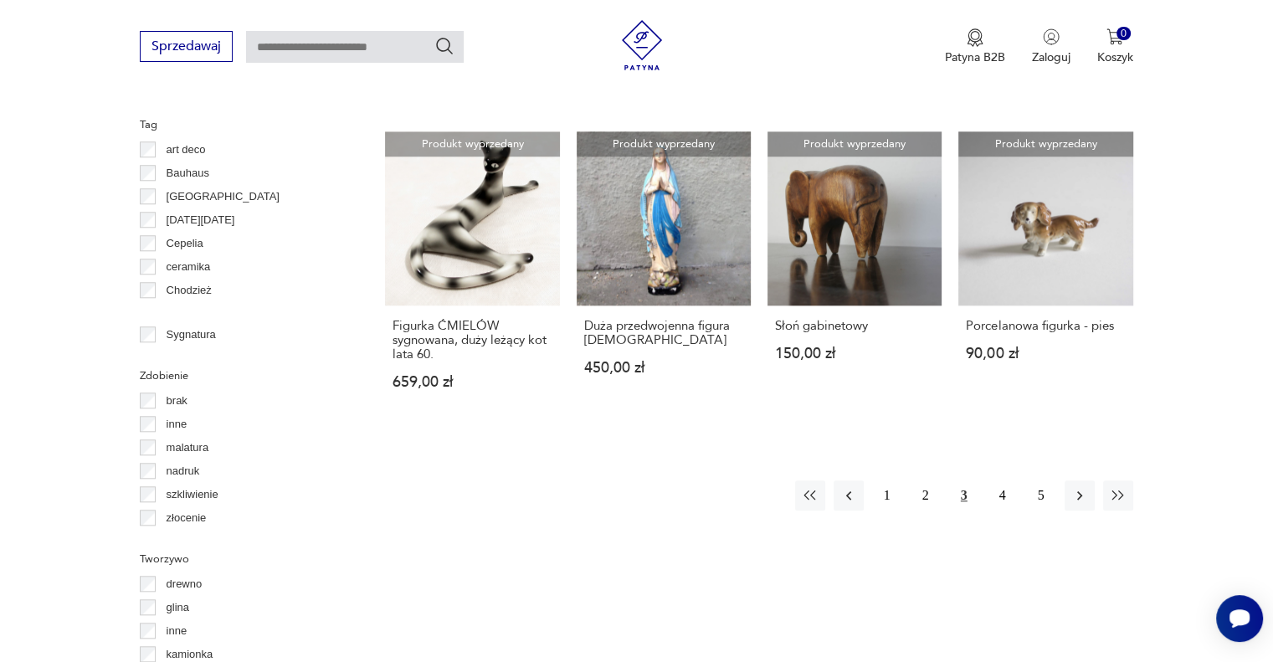
scroll to position [1615, 0]
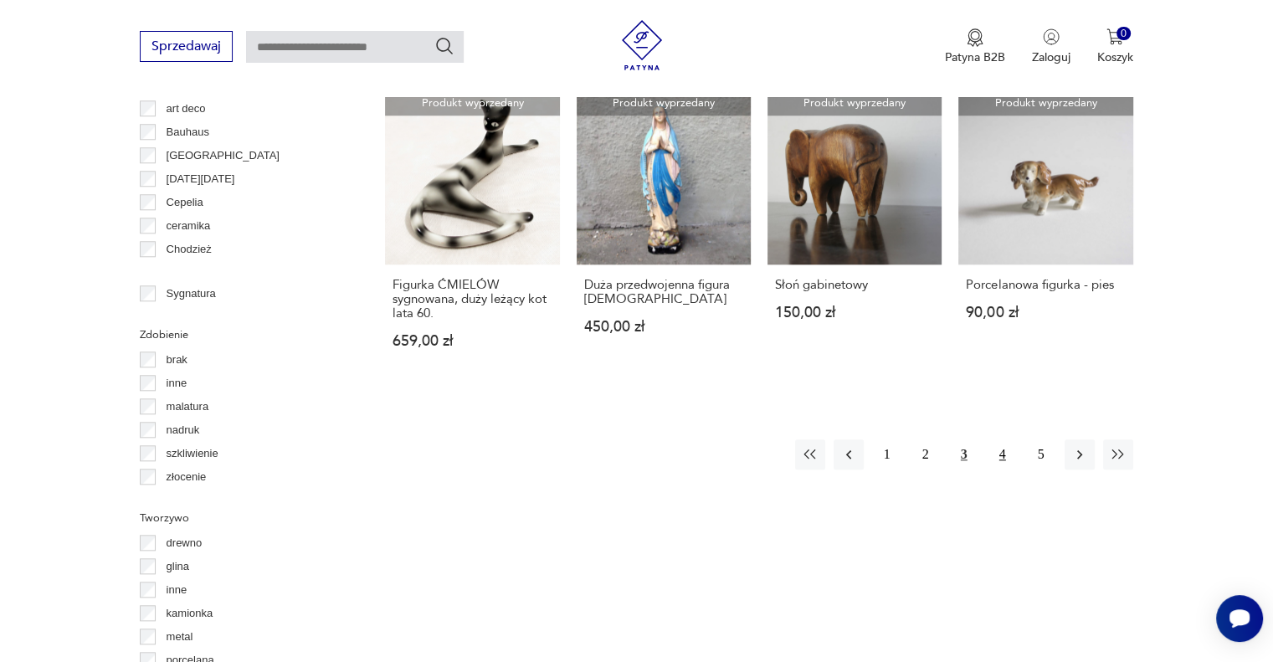
click at [1001, 457] on button "4" at bounding box center [1003, 454] width 30 height 30
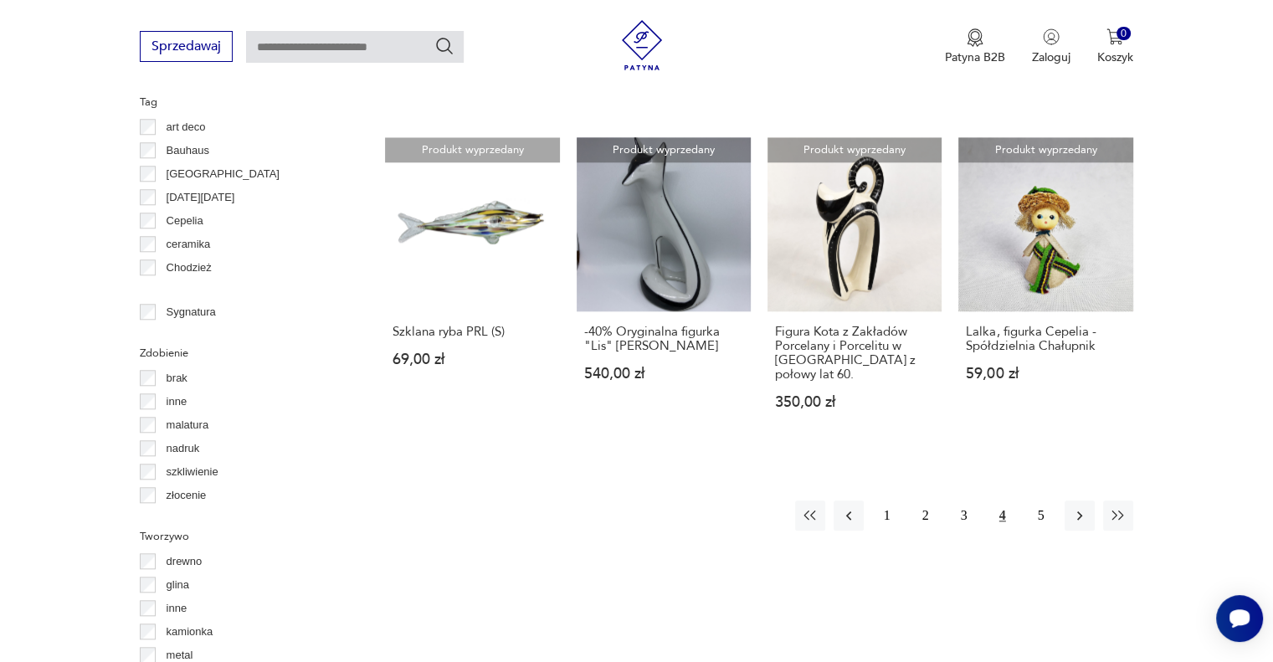
scroll to position [1615, 0]
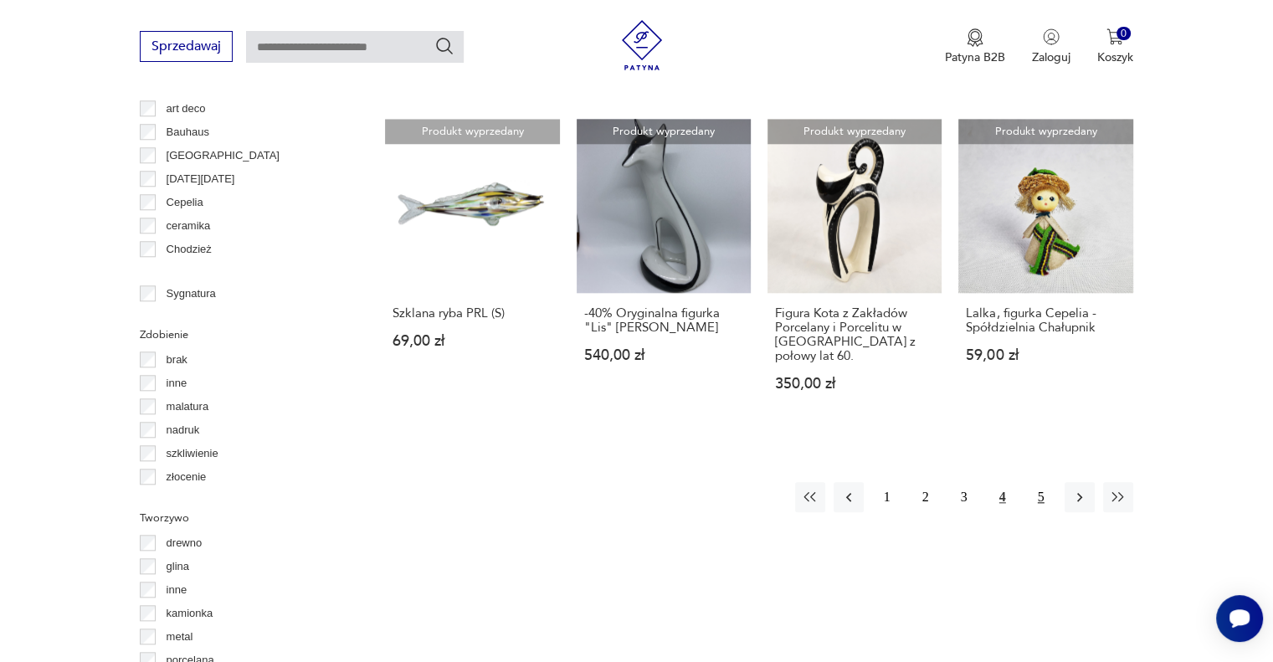
click at [1040, 482] on button "5" at bounding box center [1041, 497] width 30 height 30
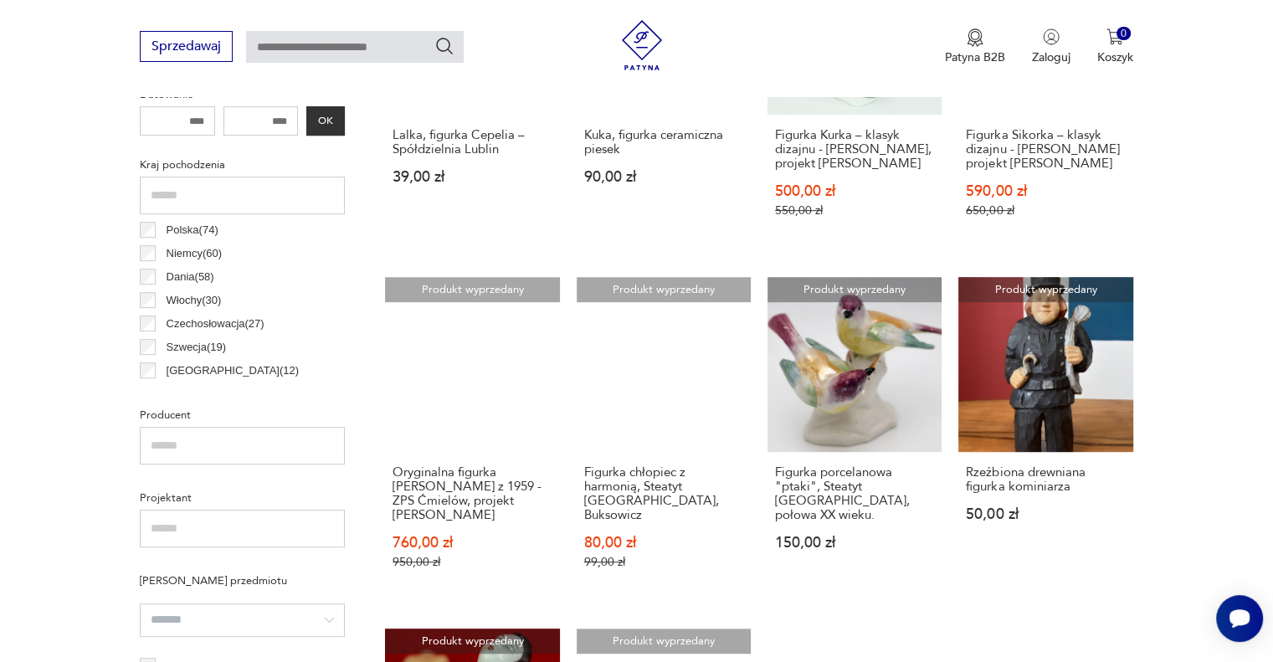
scroll to position [695, 0]
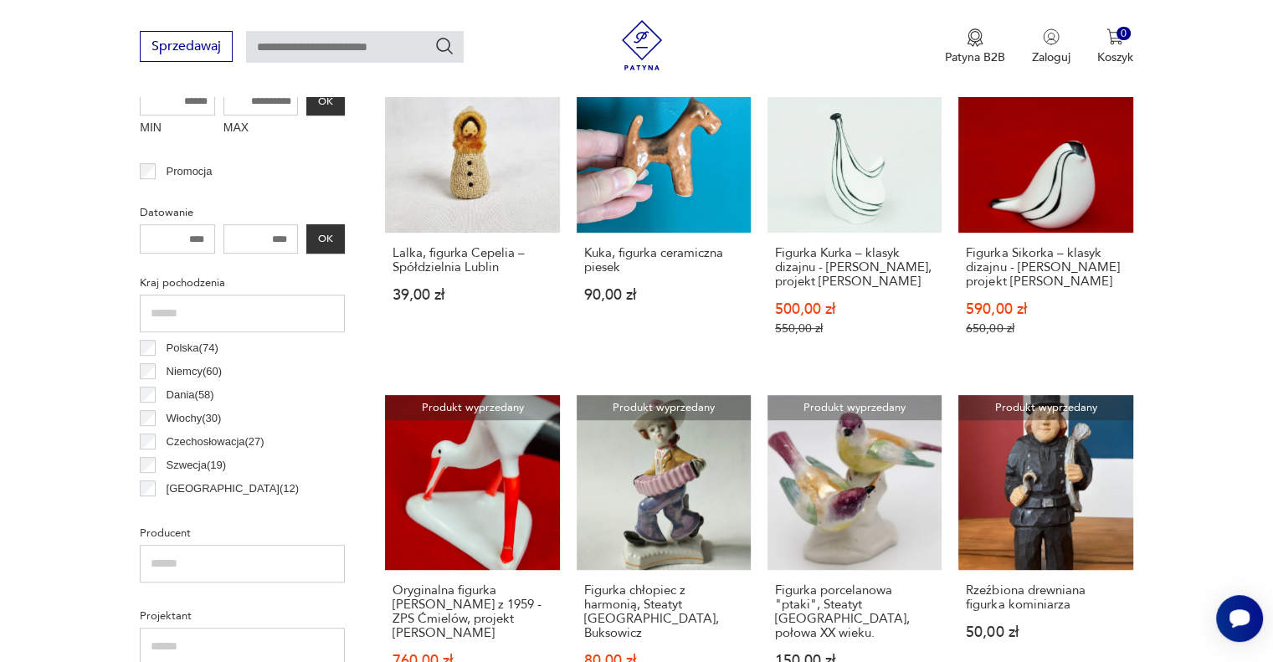
click at [214, 439] on p "Czechosłowacja ( 27 )" at bounding box center [216, 442] width 98 height 18
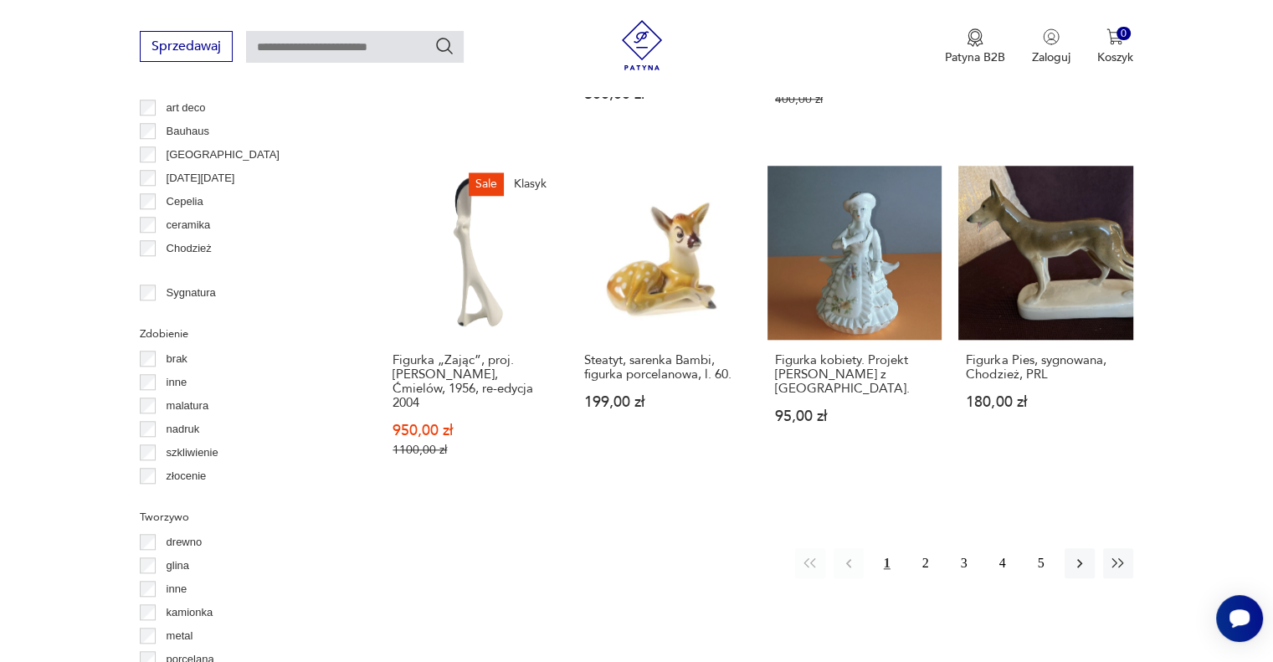
scroll to position [1615, 0]
click at [923, 549] on button "2" at bounding box center [926, 564] width 30 height 30
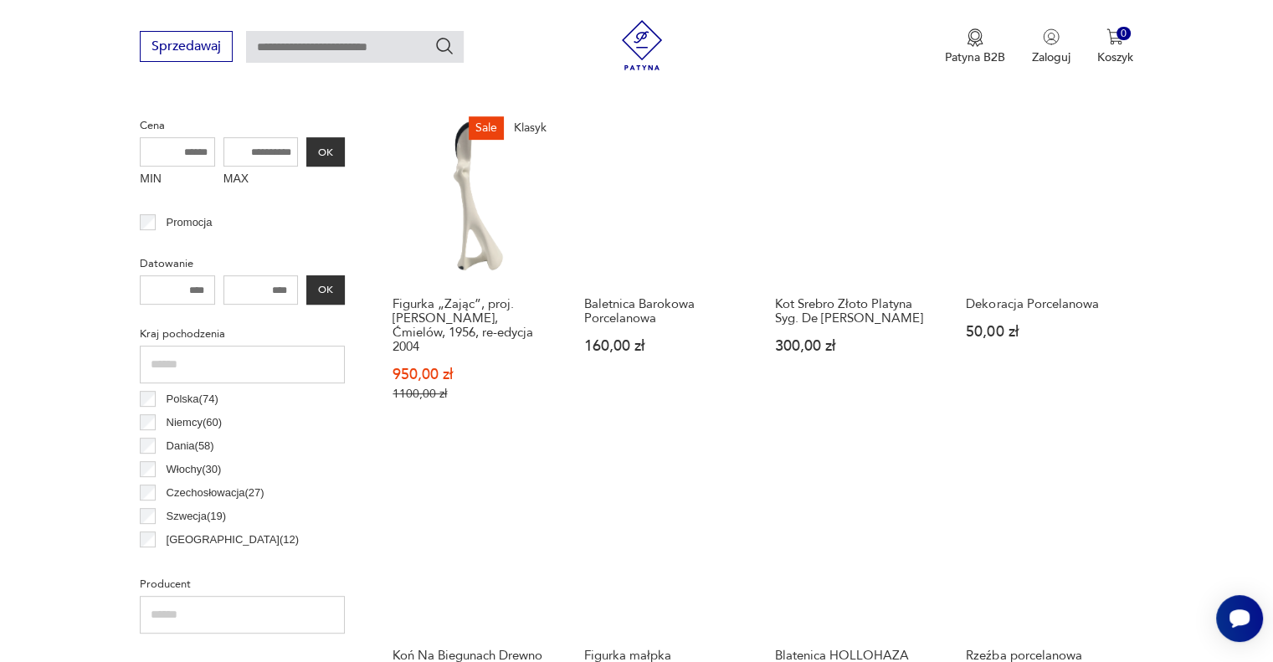
scroll to position [696, 0]
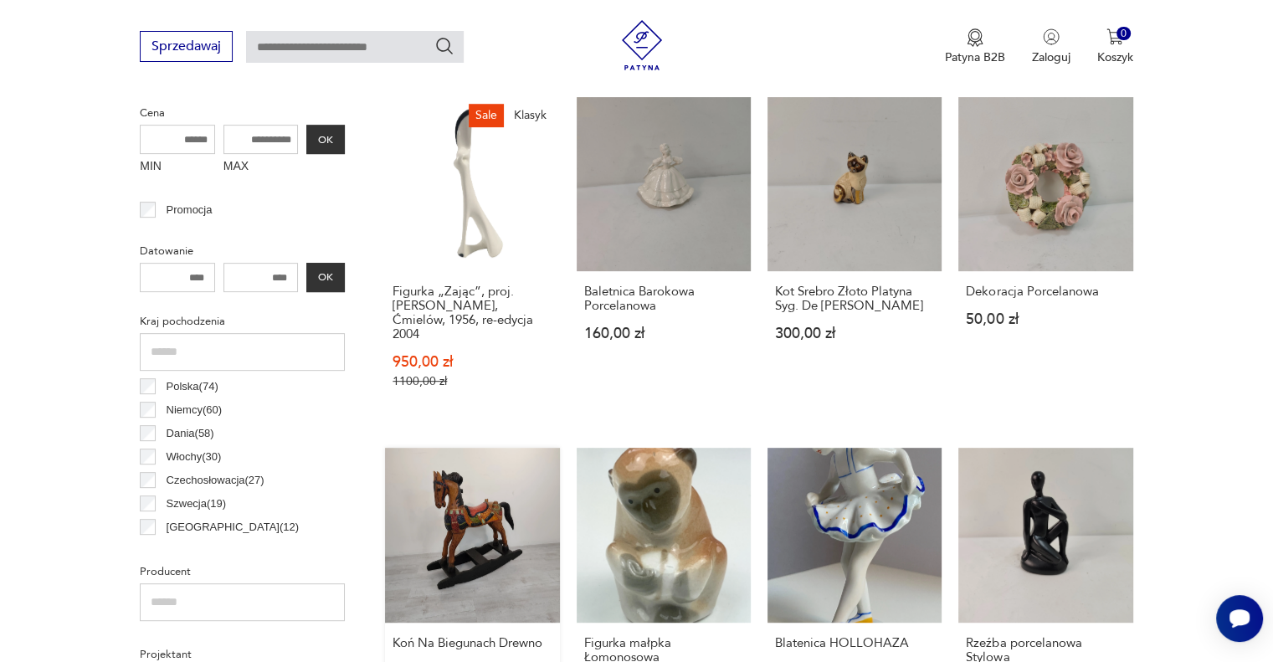
scroll to position [695, 0]
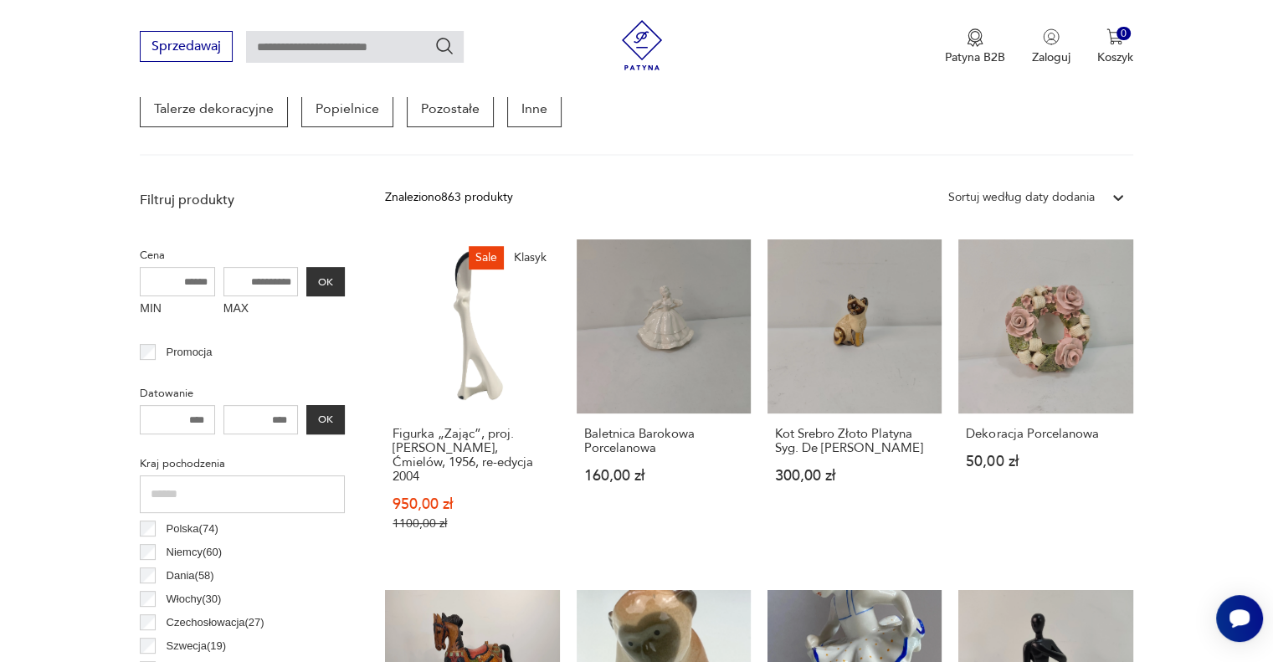
scroll to position [611, 0]
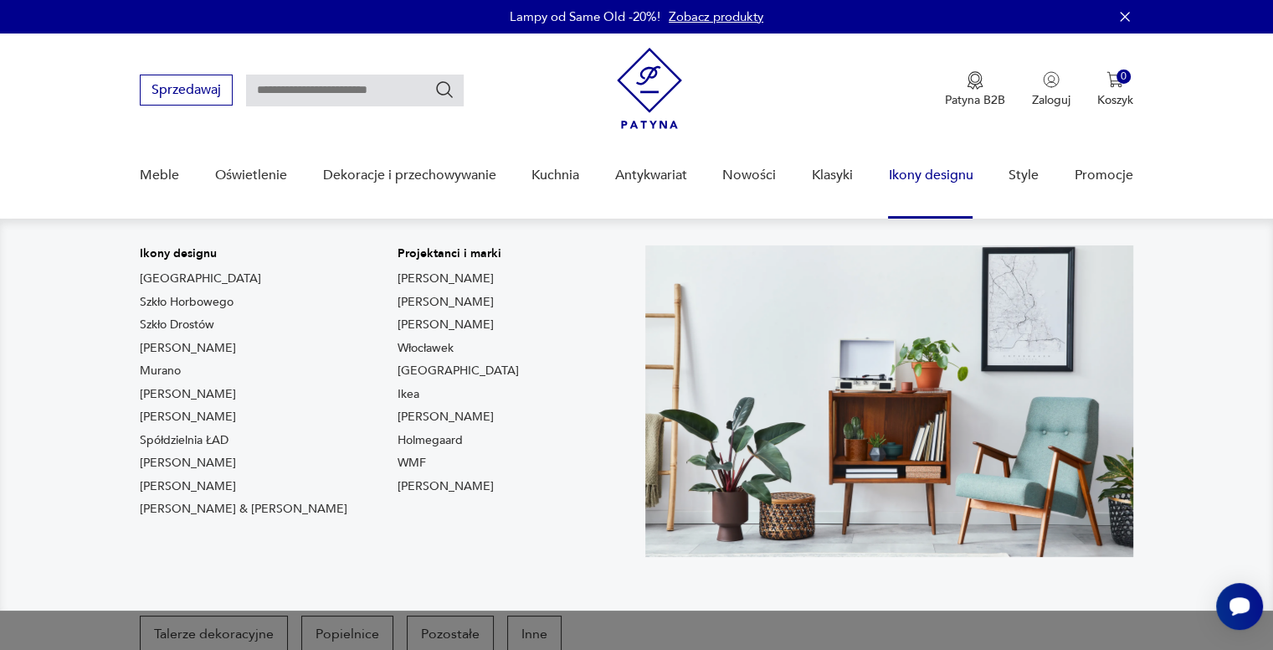
click at [921, 177] on link "Ikony designu" at bounding box center [930, 175] width 85 height 64
